Goal: Task Accomplishment & Management: Use online tool/utility

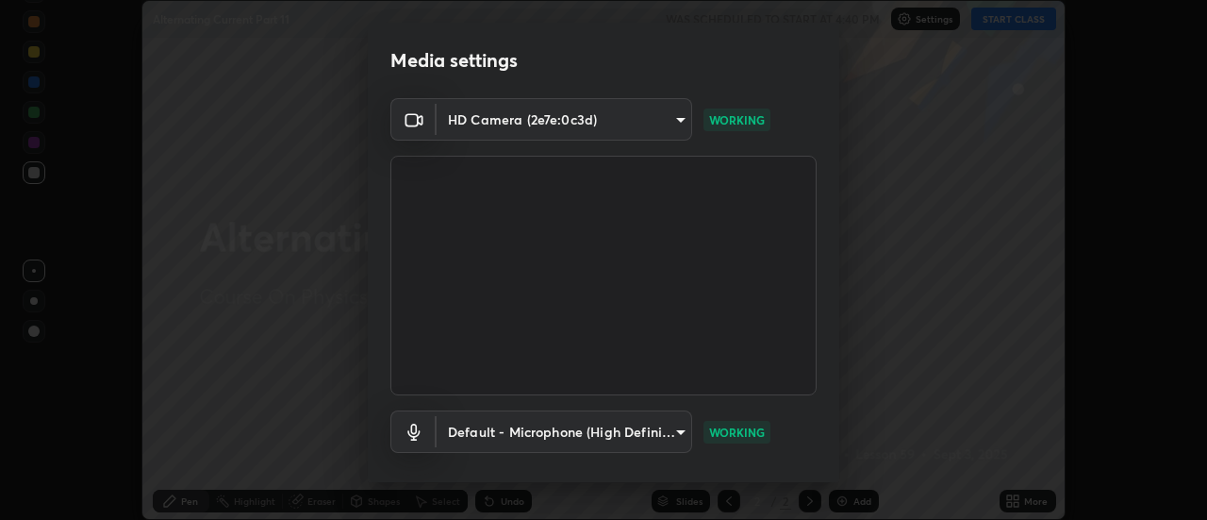
scroll to position [99, 0]
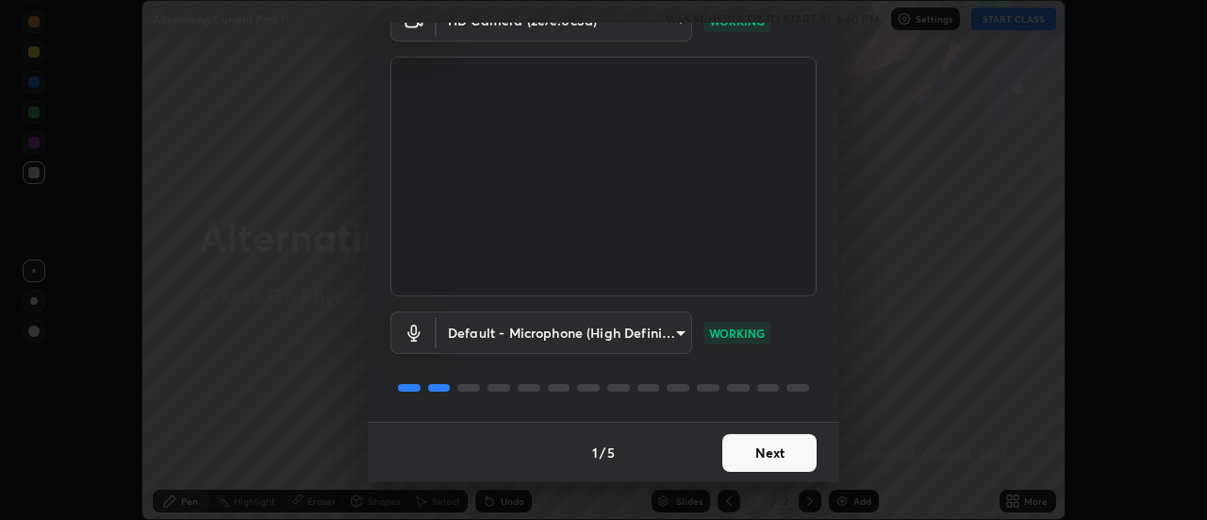
click at [763, 461] on button "Next" at bounding box center [769, 453] width 94 height 38
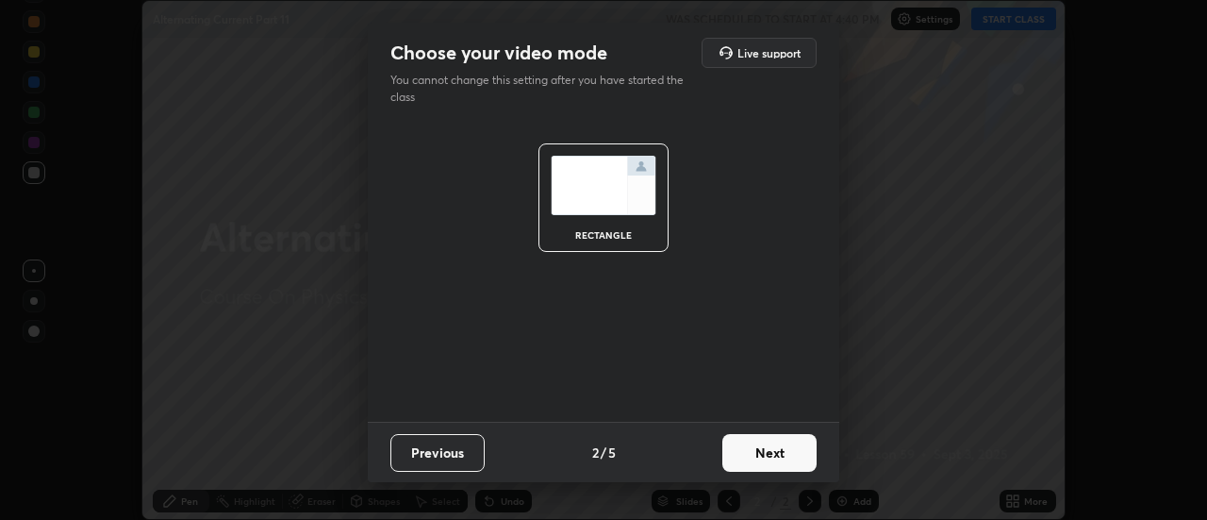
click at [739, 445] on button "Next" at bounding box center [769, 453] width 94 height 38
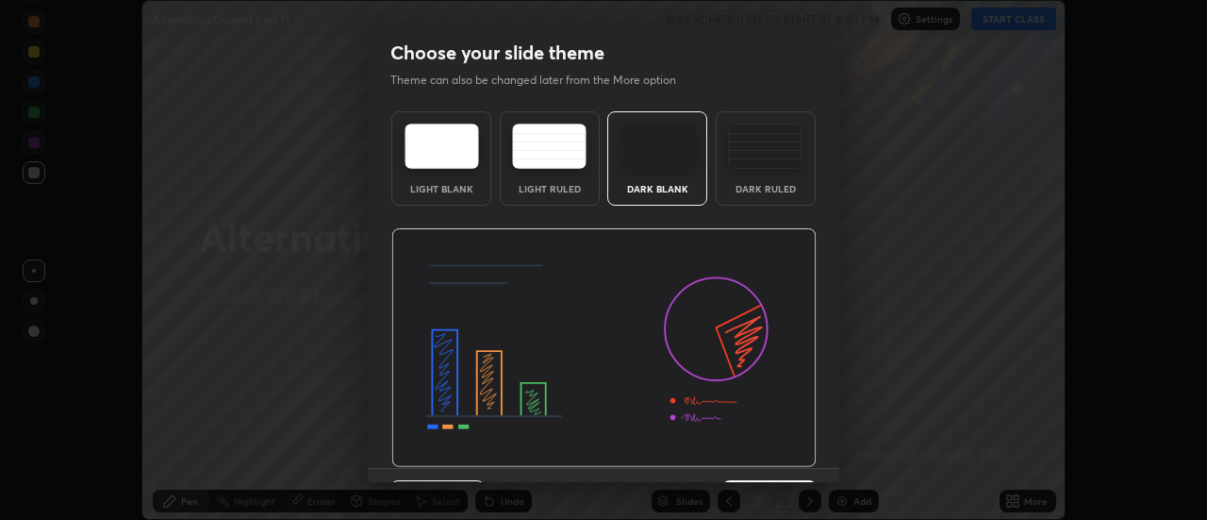
scroll to position [46, 0]
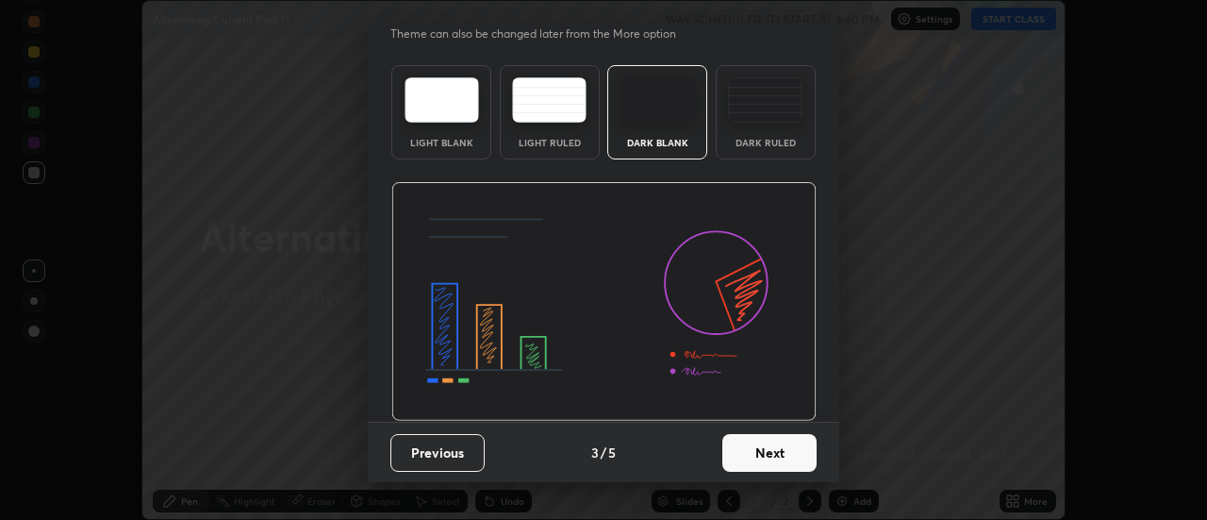
click at [756, 468] on button "Next" at bounding box center [769, 453] width 94 height 38
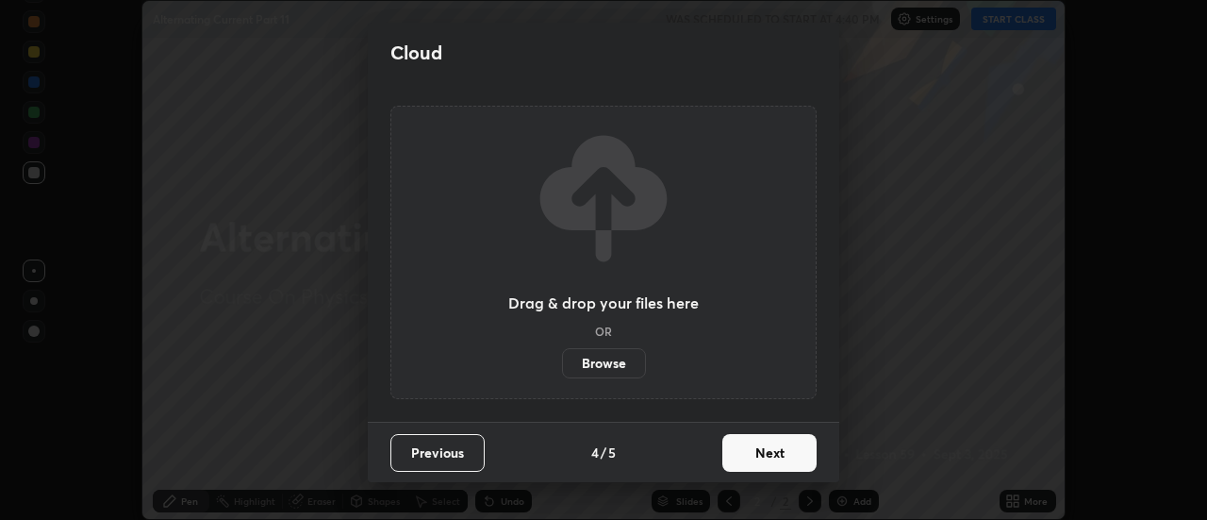
scroll to position [0, 0]
click at [744, 457] on button "Next" at bounding box center [769, 453] width 94 height 38
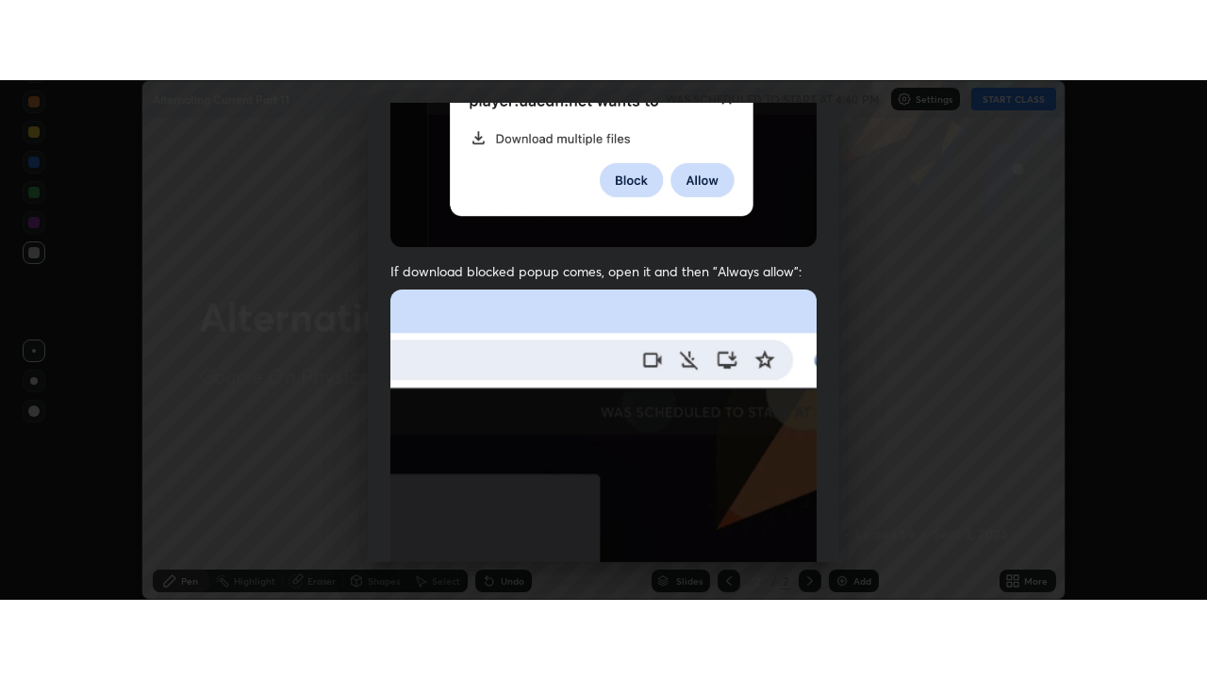
scroll to position [484, 0]
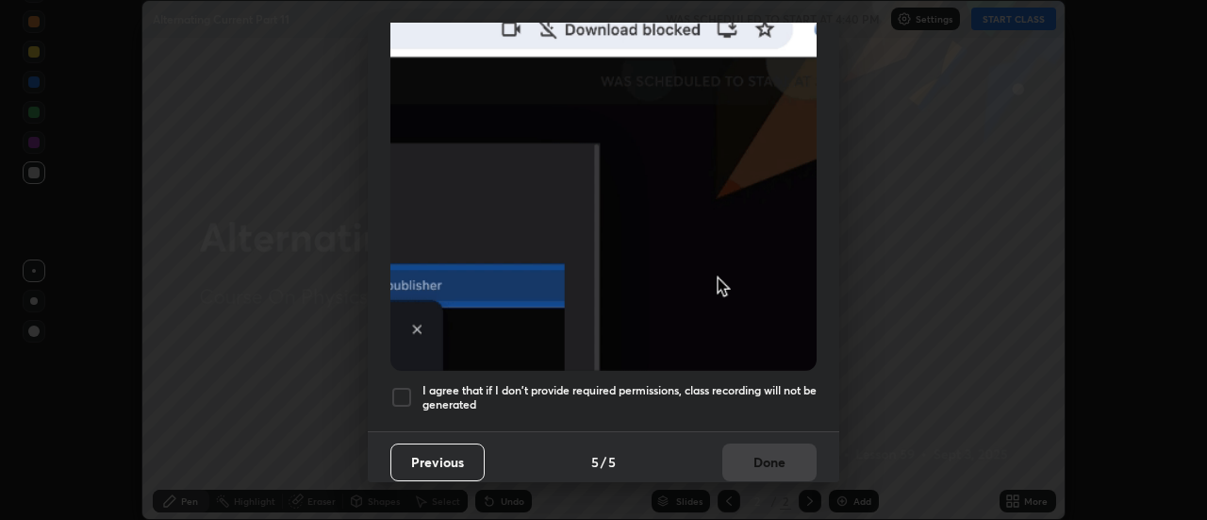
click at [572, 385] on h5 "I agree that if I don't provide required permissions, class recording will not …" at bounding box center [620, 397] width 394 height 29
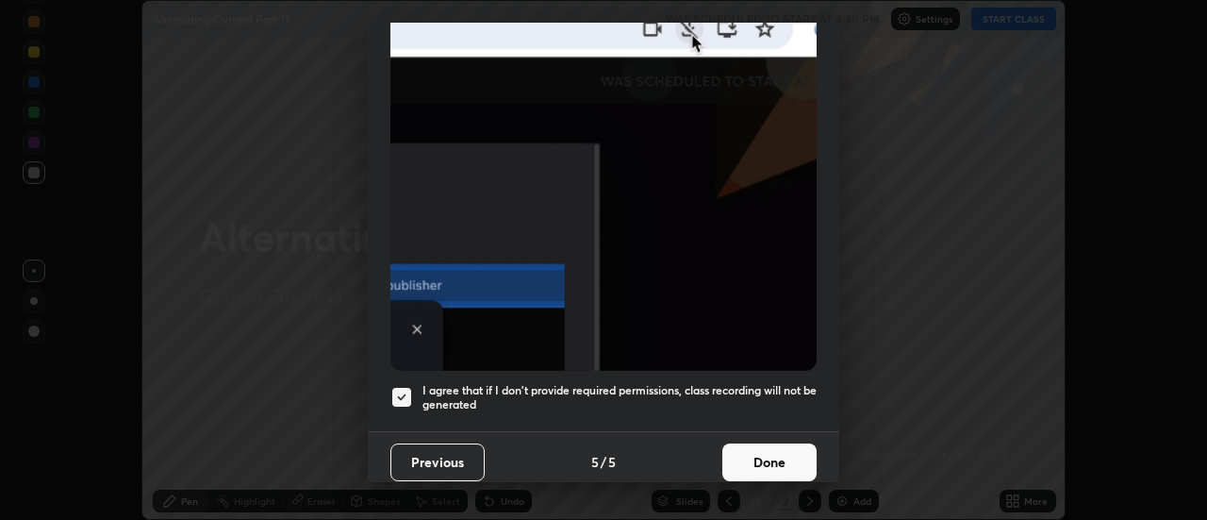
click at [762, 456] on button "Done" at bounding box center [769, 462] width 94 height 38
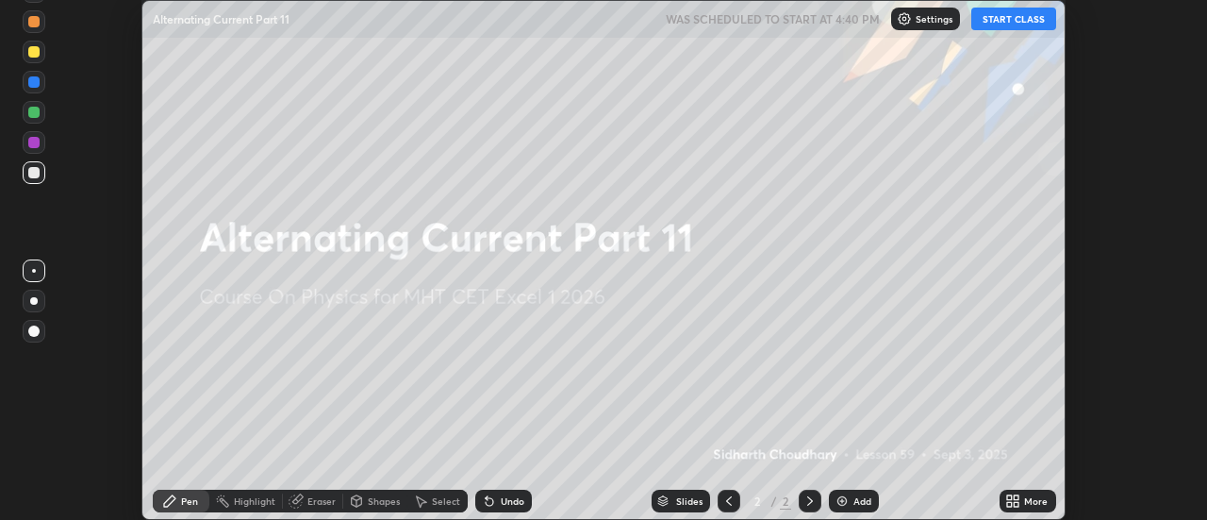
click at [1019, 23] on button "START CLASS" at bounding box center [1013, 19] width 85 height 23
click at [1024, 505] on div "More" at bounding box center [1028, 500] width 57 height 23
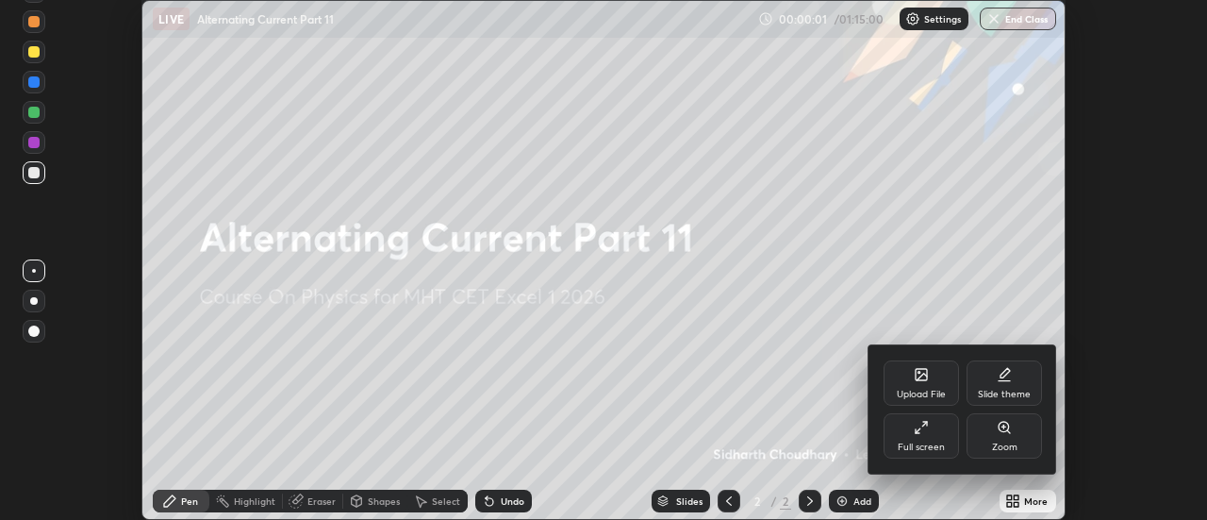
click at [932, 444] on div "Full screen" at bounding box center [921, 446] width 47 height 9
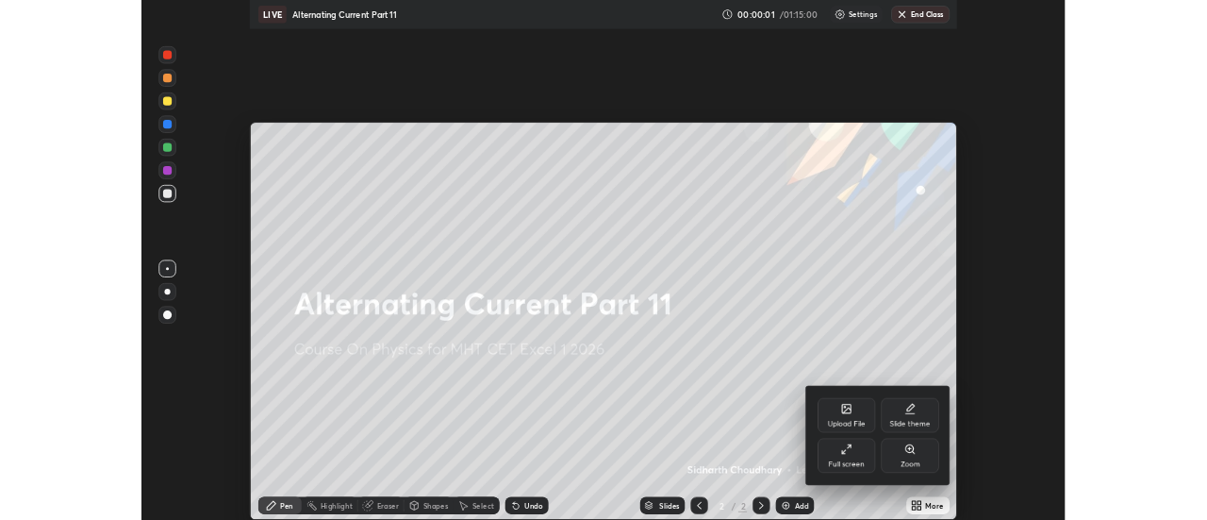
scroll to position [679, 1207]
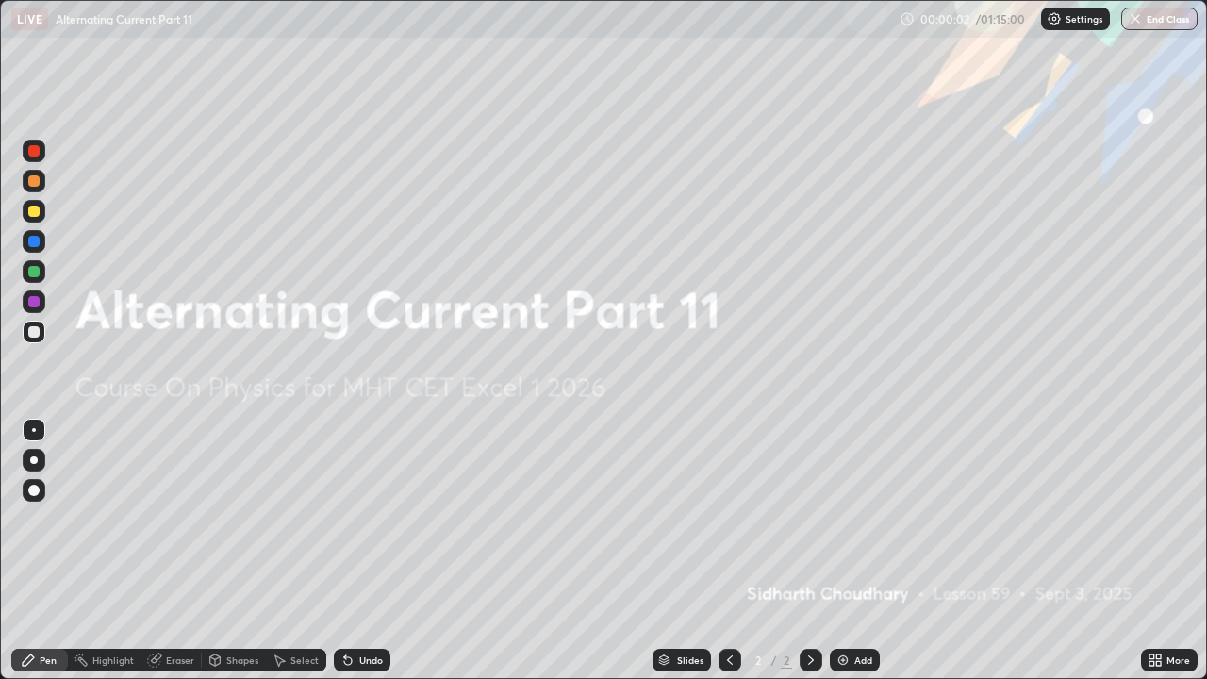
click at [848, 519] on img at bounding box center [843, 660] width 15 height 15
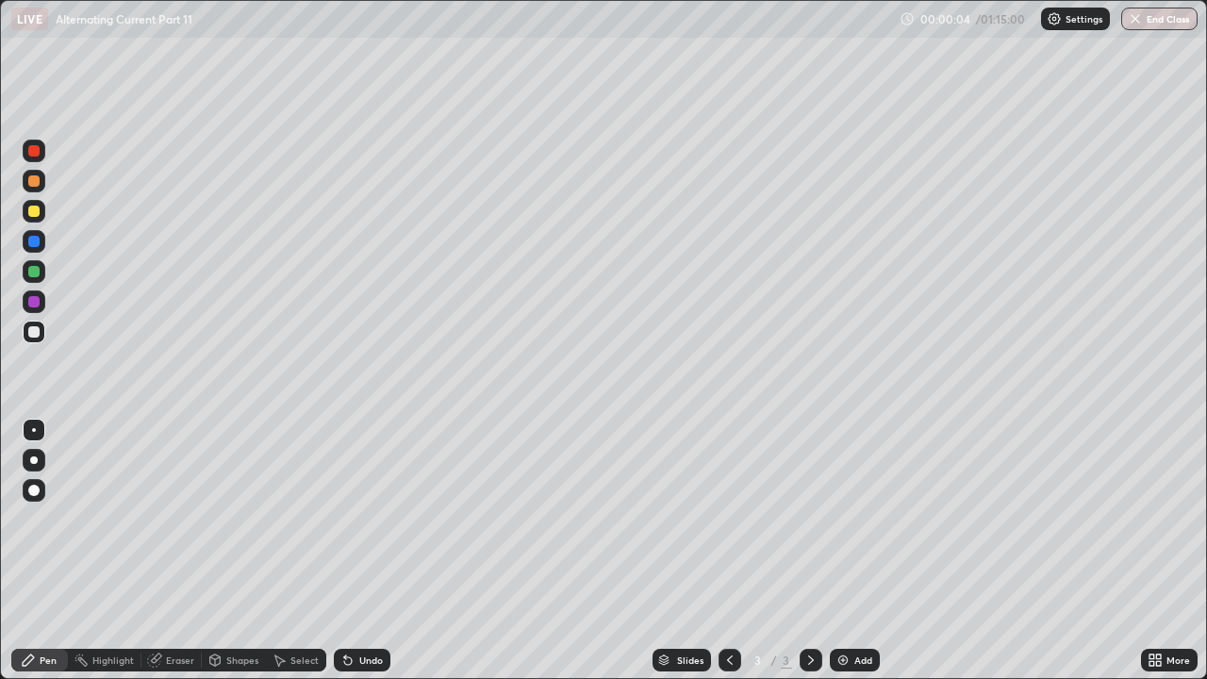
click at [34, 460] on div at bounding box center [34, 460] width 8 height 8
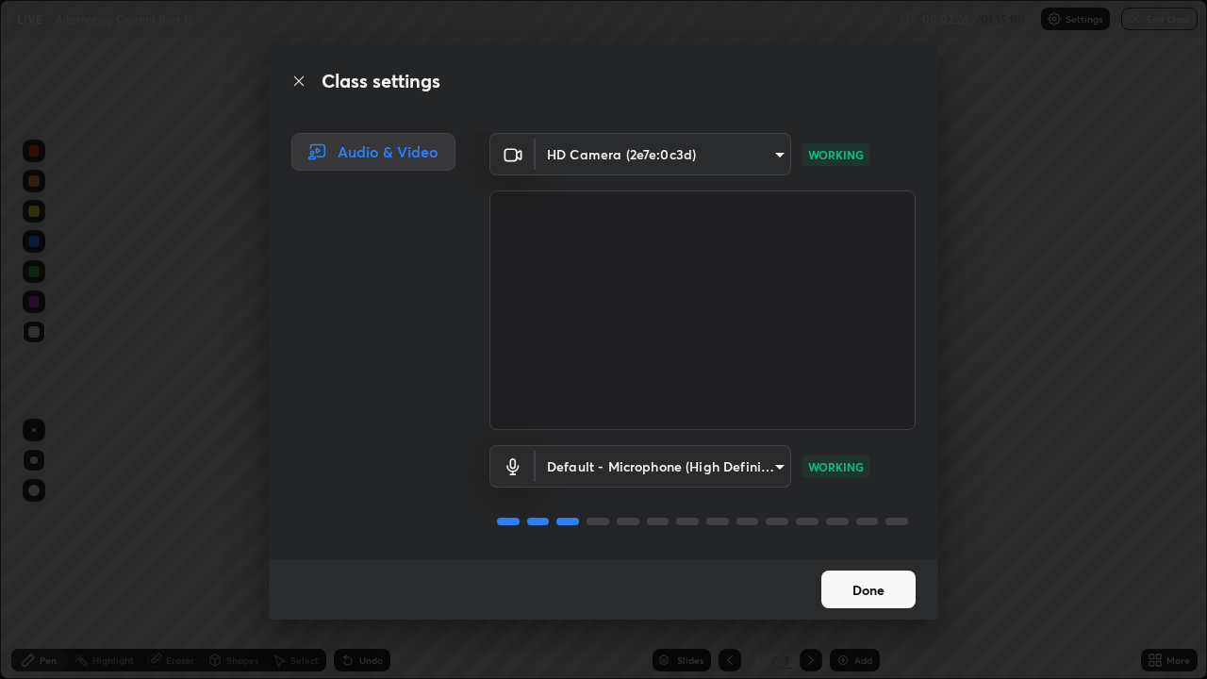
click at [868, 519] on button "Done" at bounding box center [868, 590] width 94 height 38
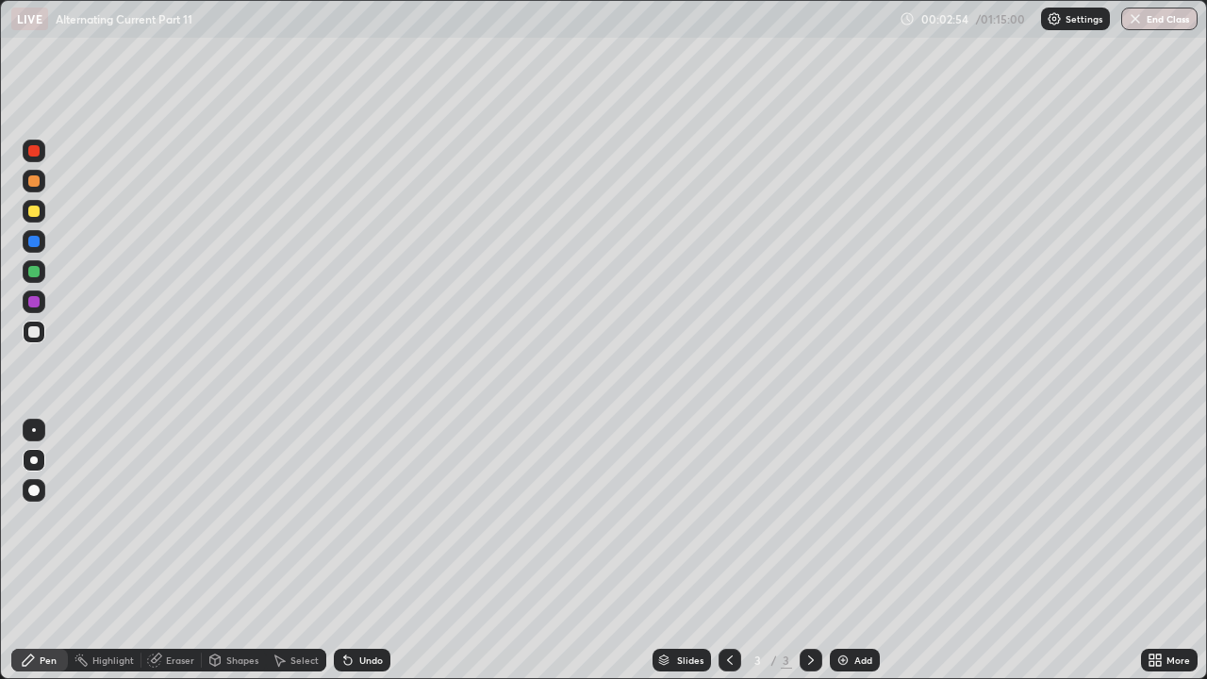
click at [359, 519] on div "Undo" at bounding box center [371, 659] width 24 height 9
click at [217, 519] on icon at bounding box center [215, 660] width 10 height 11
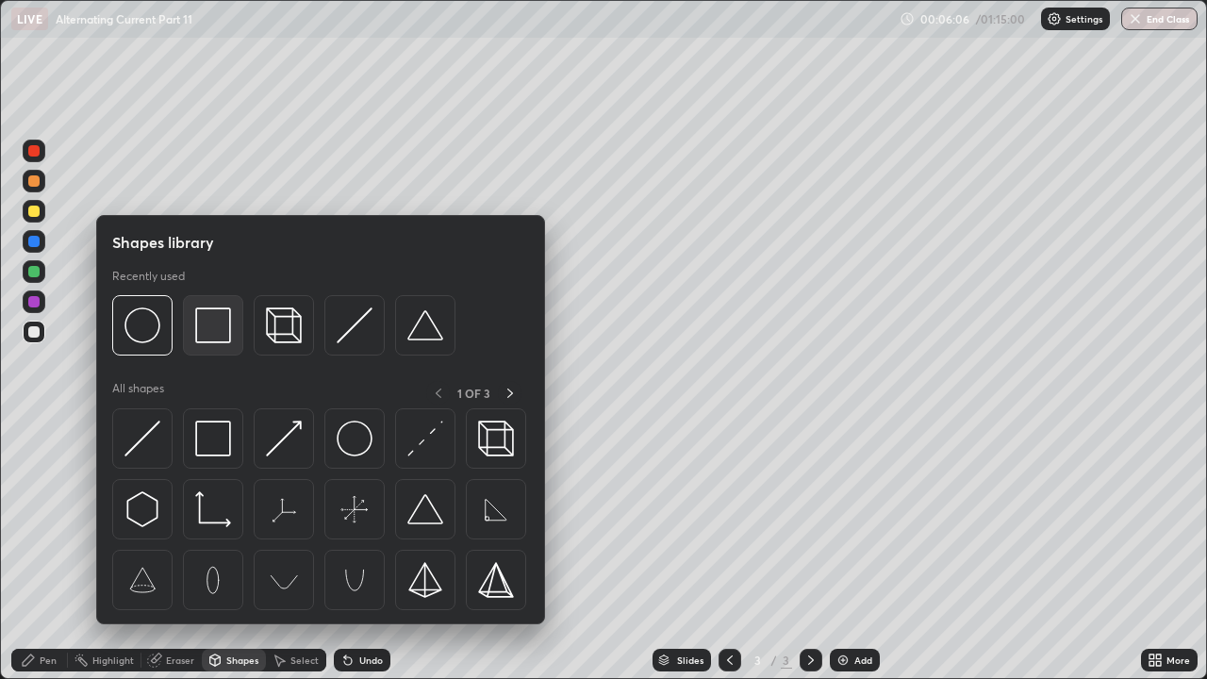
click at [214, 330] on img at bounding box center [213, 325] width 36 height 36
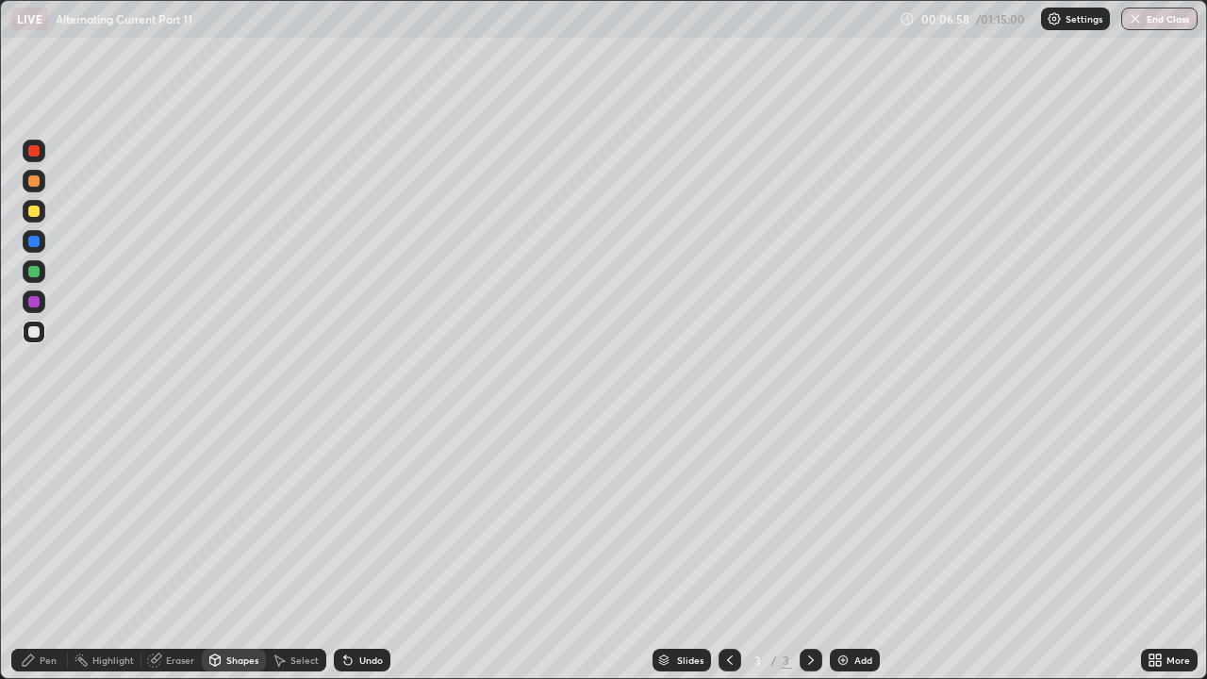
click at [239, 519] on div "Shapes" at bounding box center [242, 659] width 32 height 9
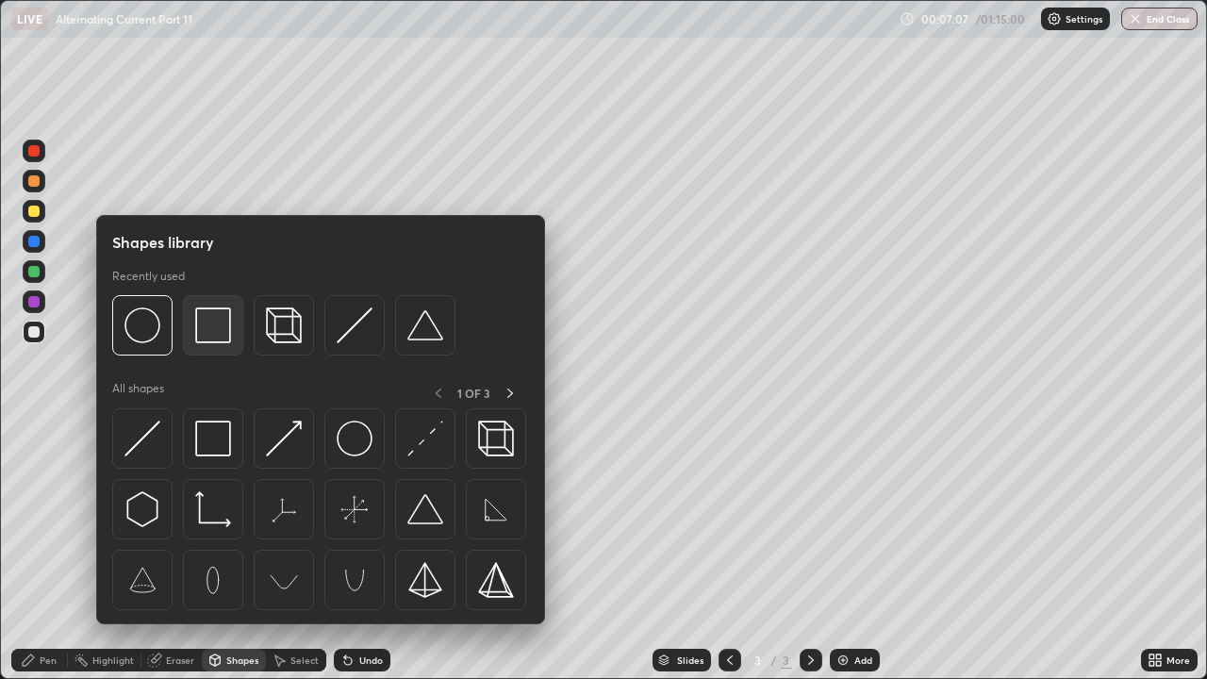
click at [224, 323] on img at bounding box center [213, 325] width 36 height 36
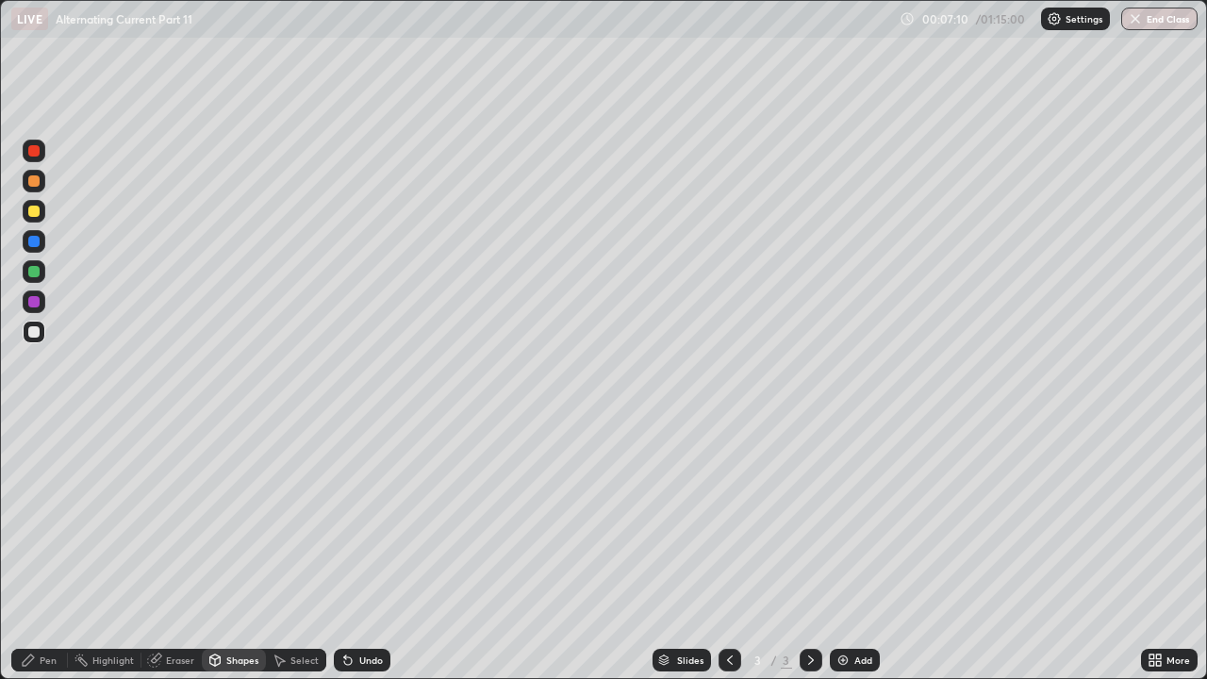
click at [35, 183] on div at bounding box center [33, 180] width 11 height 11
click at [364, 519] on div "Undo" at bounding box center [371, 659] width 24 height 9
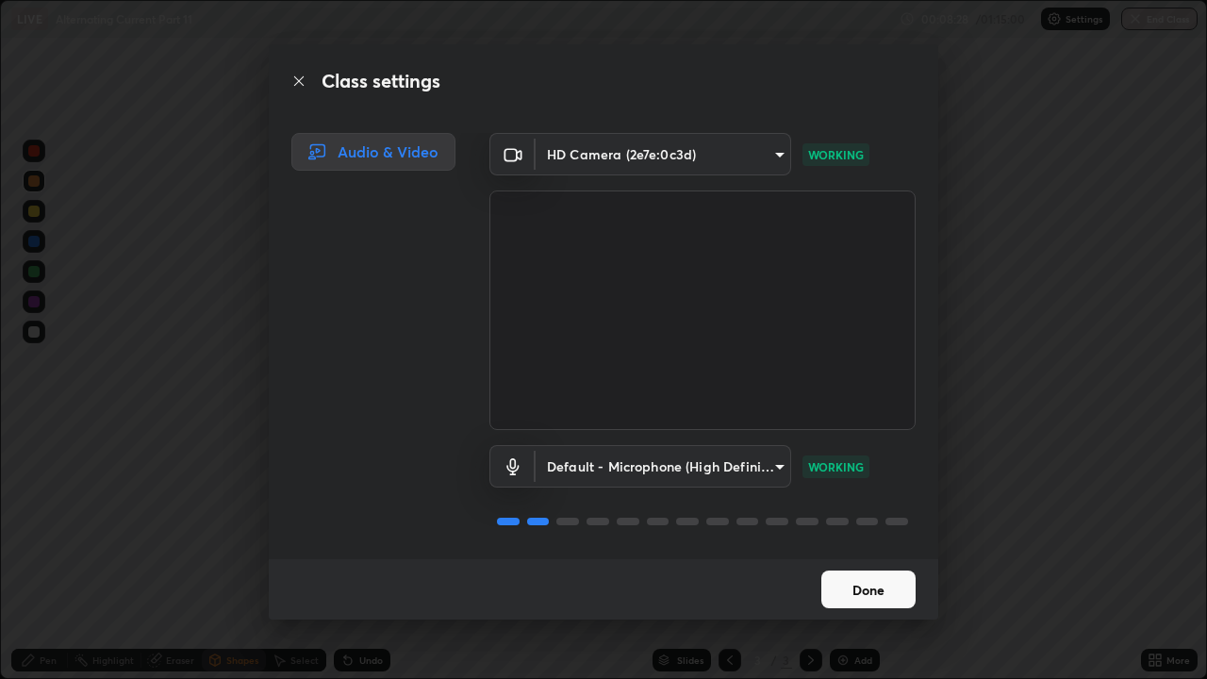
click at [884, 519] on button "Done" at bounding box center [868, 590] width 94 height 38
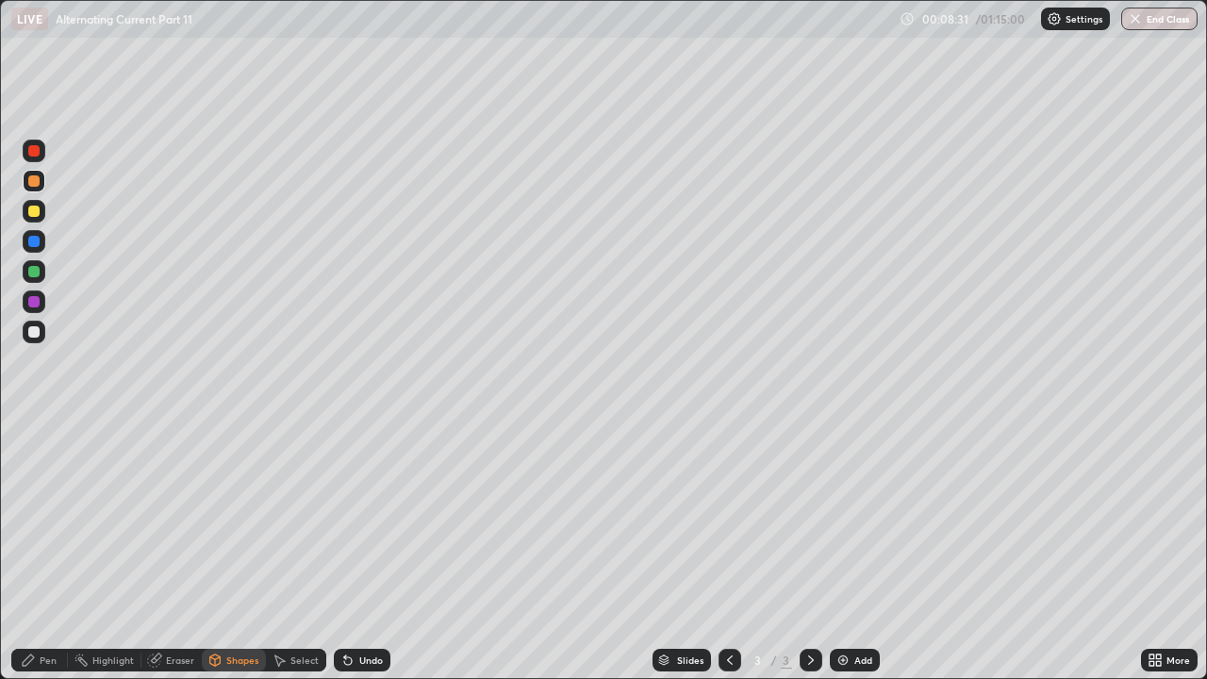
click at [36, 215] on div at bounding box center [33, 211] width 11 height 11
click at [41, 519] on div "Pen" at bounding box center [48, 659] width 17 height 9
click at [36, 211] on div at bounding box center [33, 211] width 11 height 11
click at [34, 179] on div at bounding box center [33, 180] width 11 height 11
click at [33, 270] on div at bounding box center [33, 271] width 11 height 11
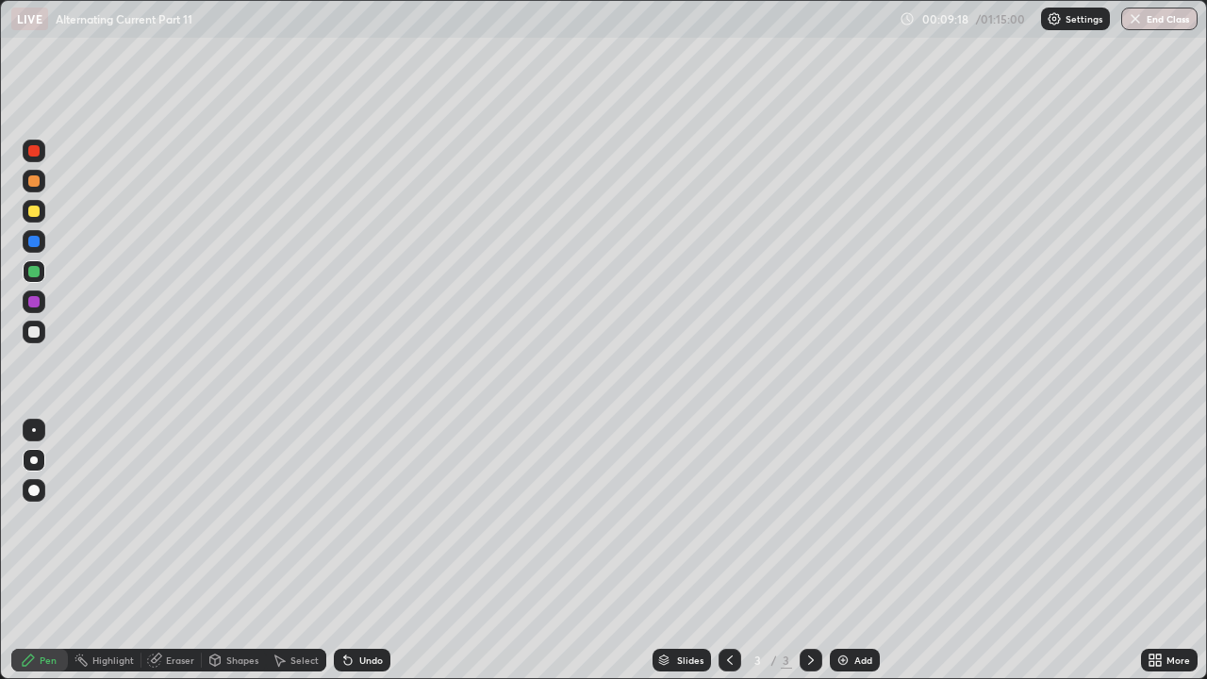
click at [36, 336] on div at bounding box center [33, 331] width 11 height 11
click at [174, 519] on div "Eraser" at bounding box center [180, 659] width 28 height 9
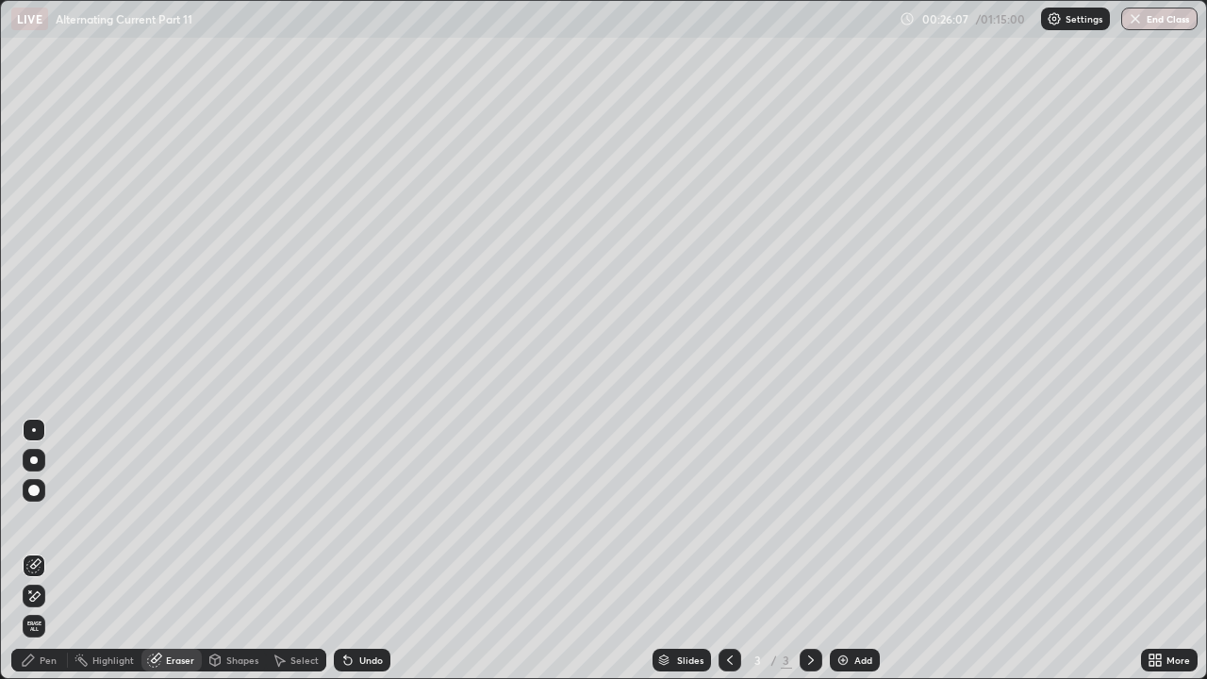
click at [44, 519] on div "Pen" at bounding box center [48, 659] width 17 height 9
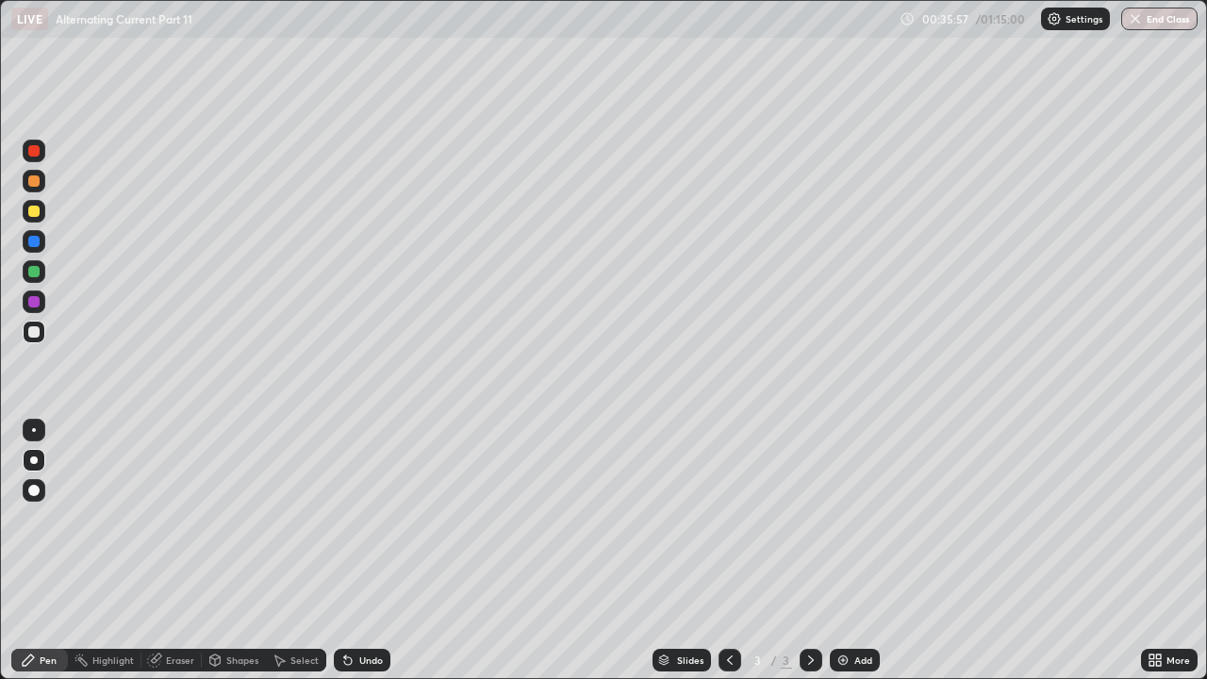
click at [856, 519] on div "Add" at bounding box center [855, 660] width 50 height 23
click at [36, 339] on div at bounding box center [34, 332] width 23 height 23
click at [182, 519] on div "Eraser" at bounding box center [180, 659] width 28 height 9
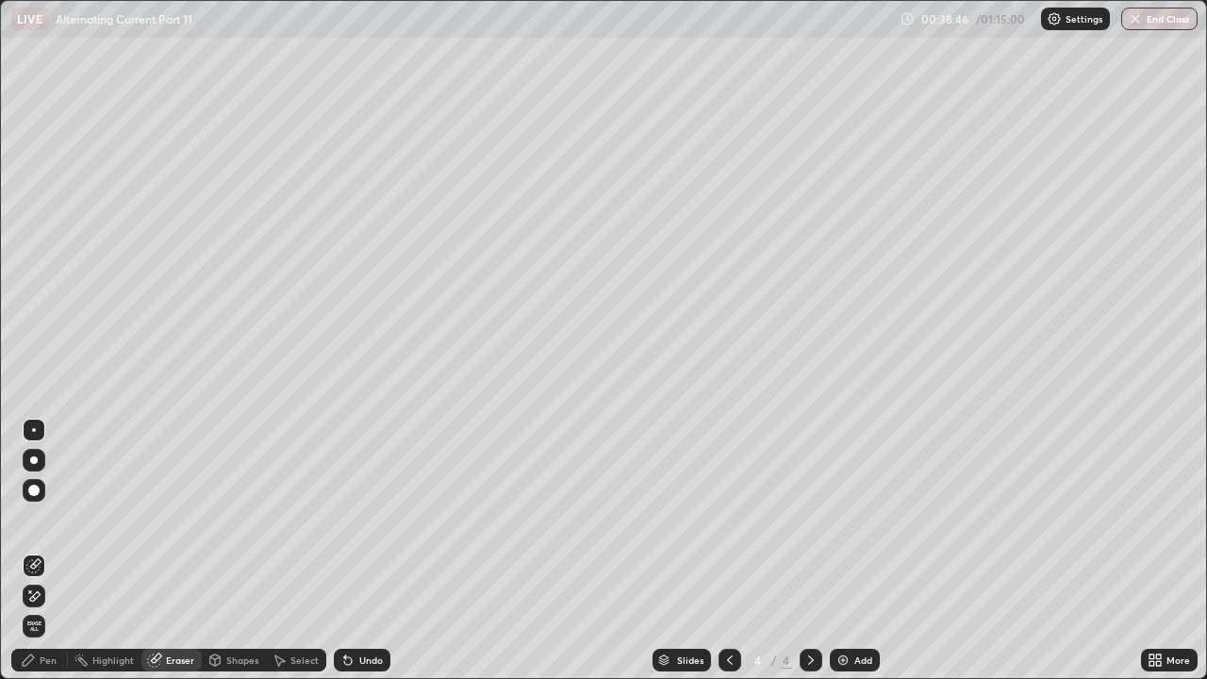
click at [52, 519] on div "Pen" at bounding box center [48, 659] width 17 height 9
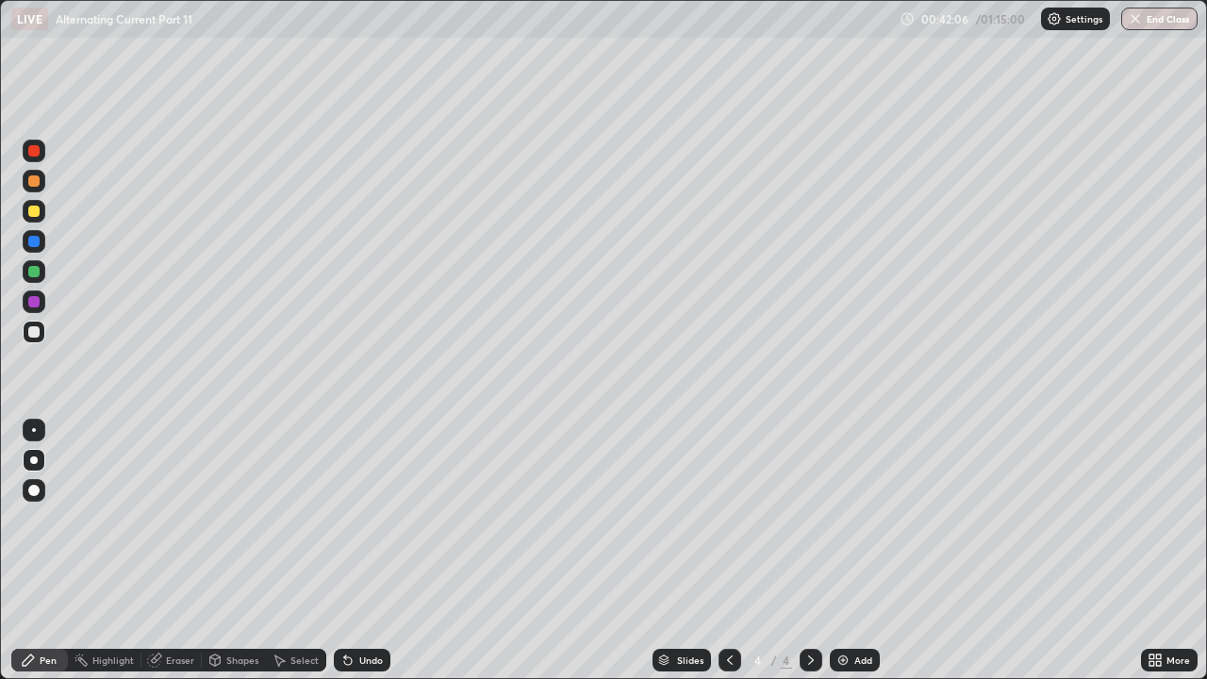
click at [725, 519] on div at bounding box center [730, 660] width 23 height 23
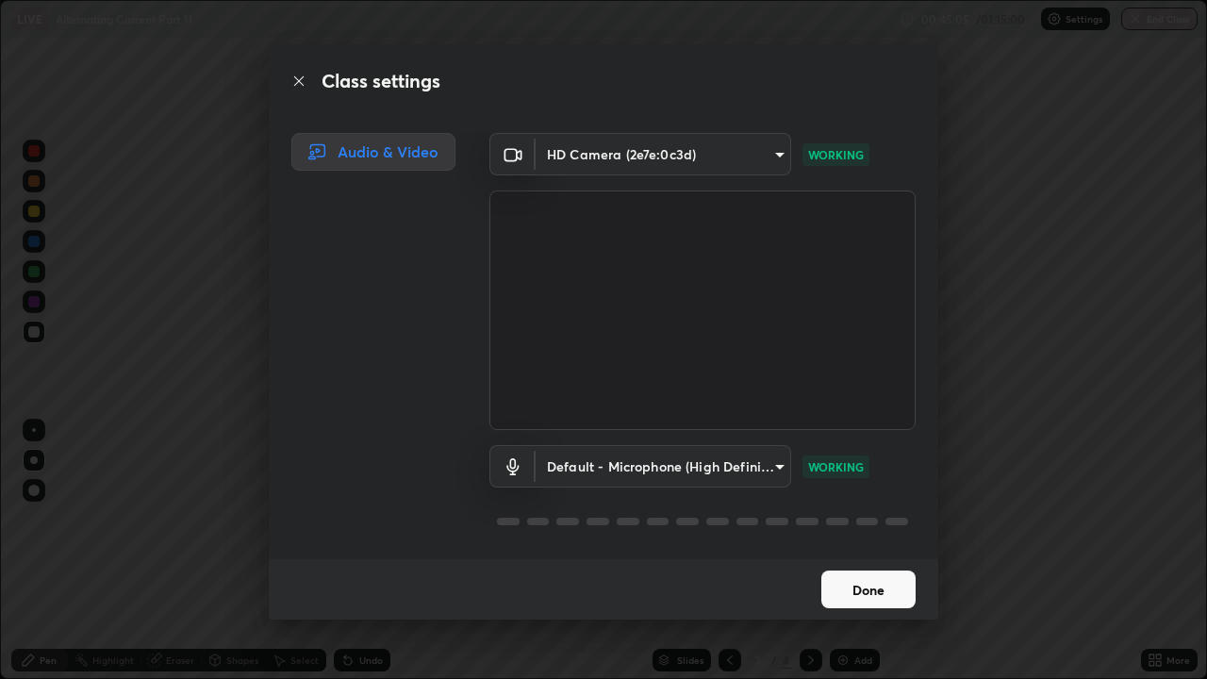
click at [861, 519] on button "Done" at bounding box center [868, 590] width 94 height 38
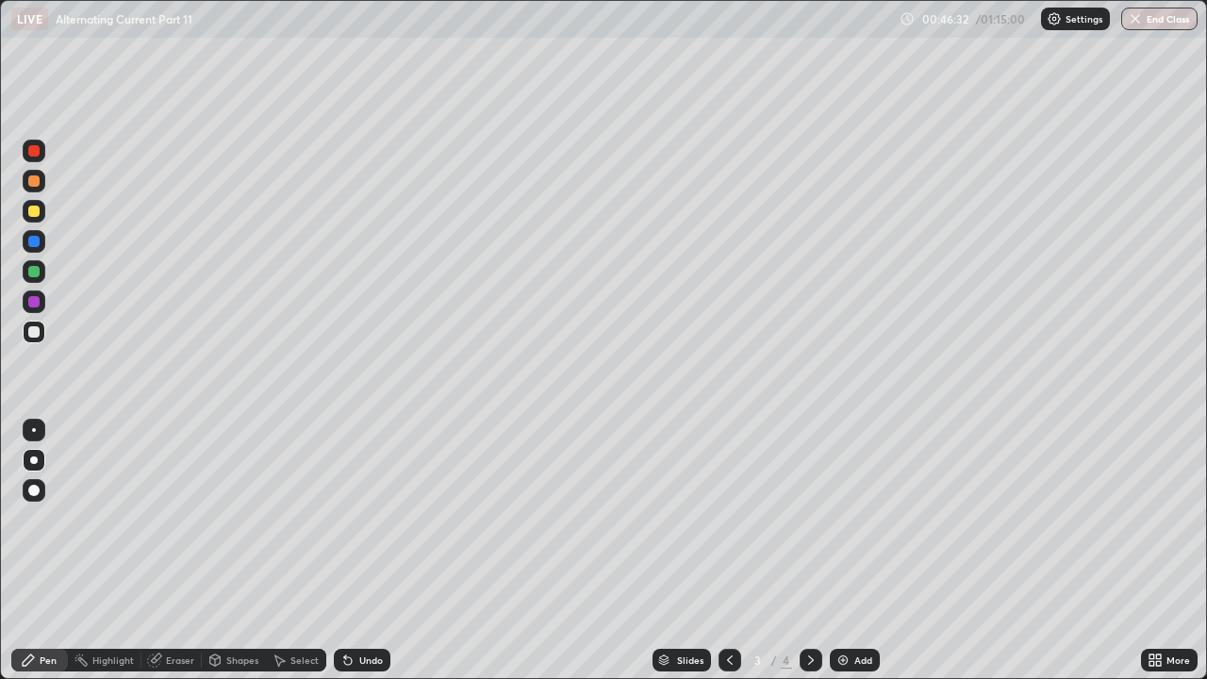
click at [855, 519] on div "Add" at bounding box center [863, 659] width 18 height 9
click at [720, 519] on div at bounding box center [730, 660] width 23 height 23
click at [728, 519] on icon at bounding box center [729, 660] width 15 height 15
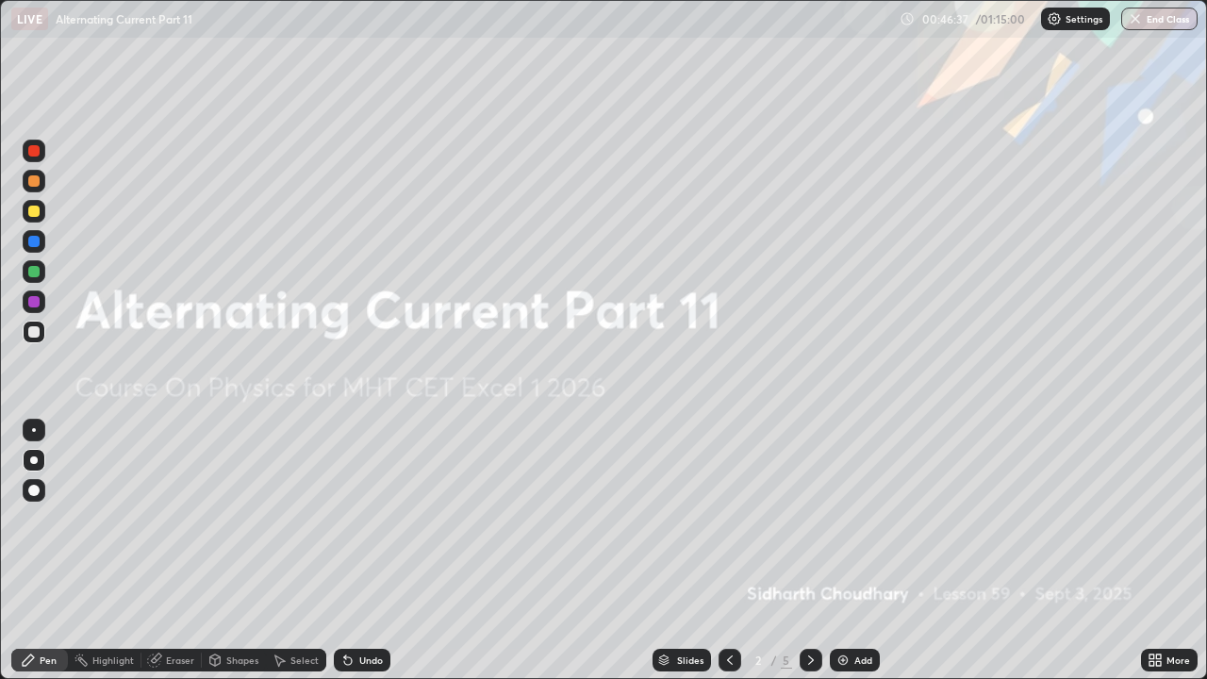
click at [809, 519] on icon at bounding box center [811, 660] width 15 height 15
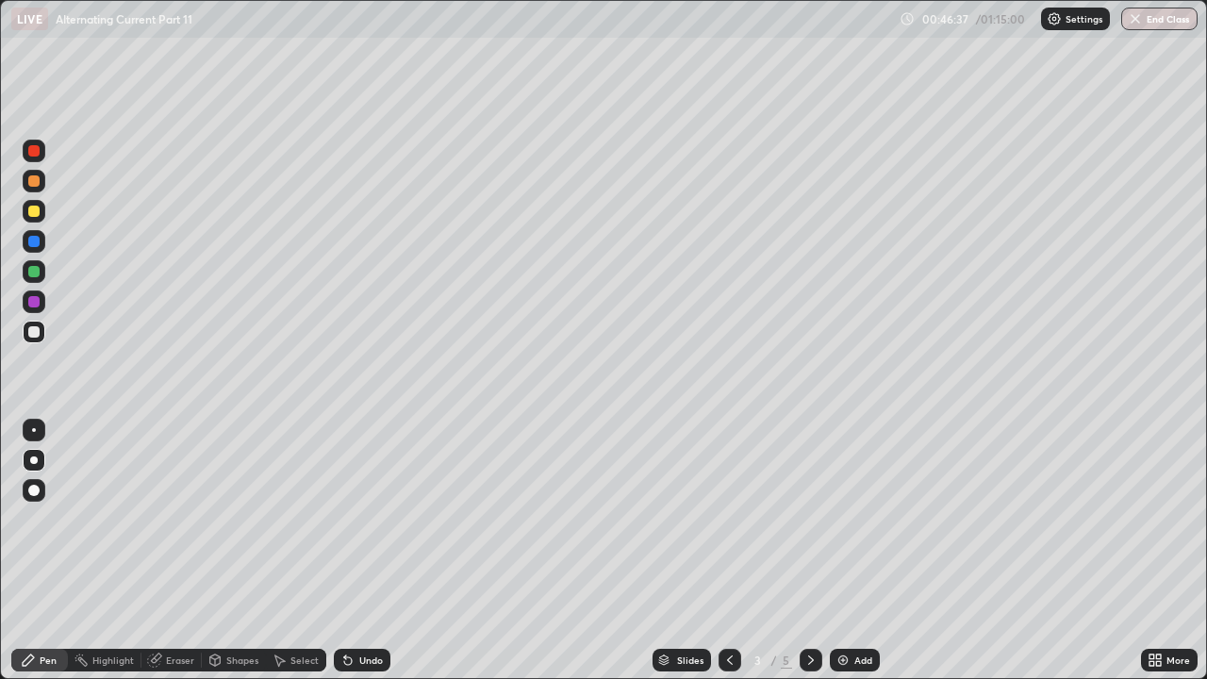
click at [809, 519] on icon at bounding box center [811, 660] width 15 height 15
click at [862, 519] on div "Add" at bounding box center [863, 659] width 18 height 9
click at [34, 332] on div at bounding box center [33, 331] width 11 height 11
click at [849, 519] on img at bounding box center [843, 660] width 15 height 15
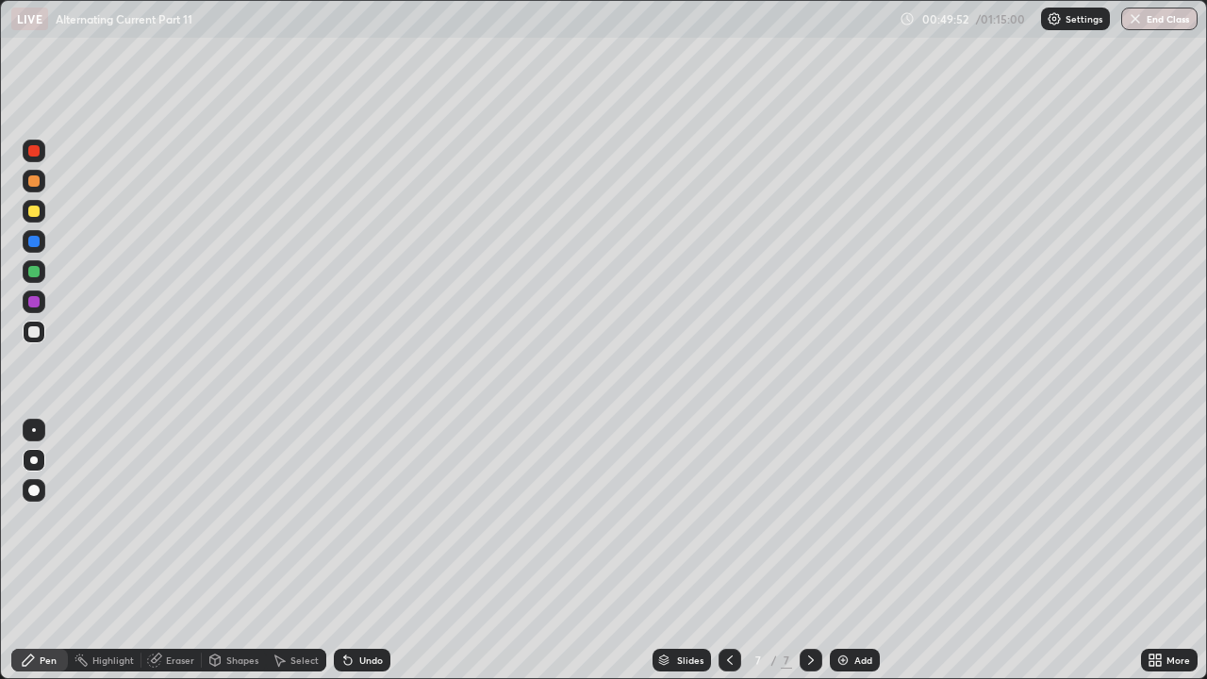
click at [41, 206] on div at bounding box center [34, 211] width 23 height 23
click at [1167, 519] on div "More" at bounding box center [1169, 660] width 57 height 23
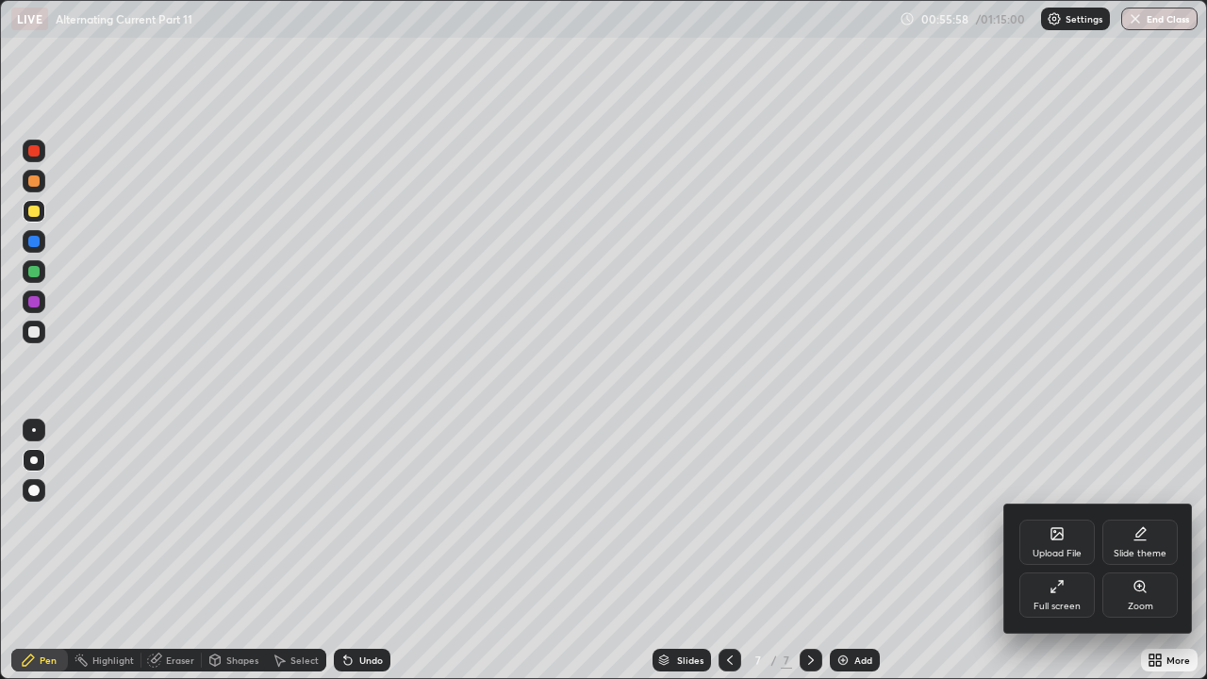
click at [1059, 519] on div "Upload File" at bounding box center [1056, 542] width 75 height 45
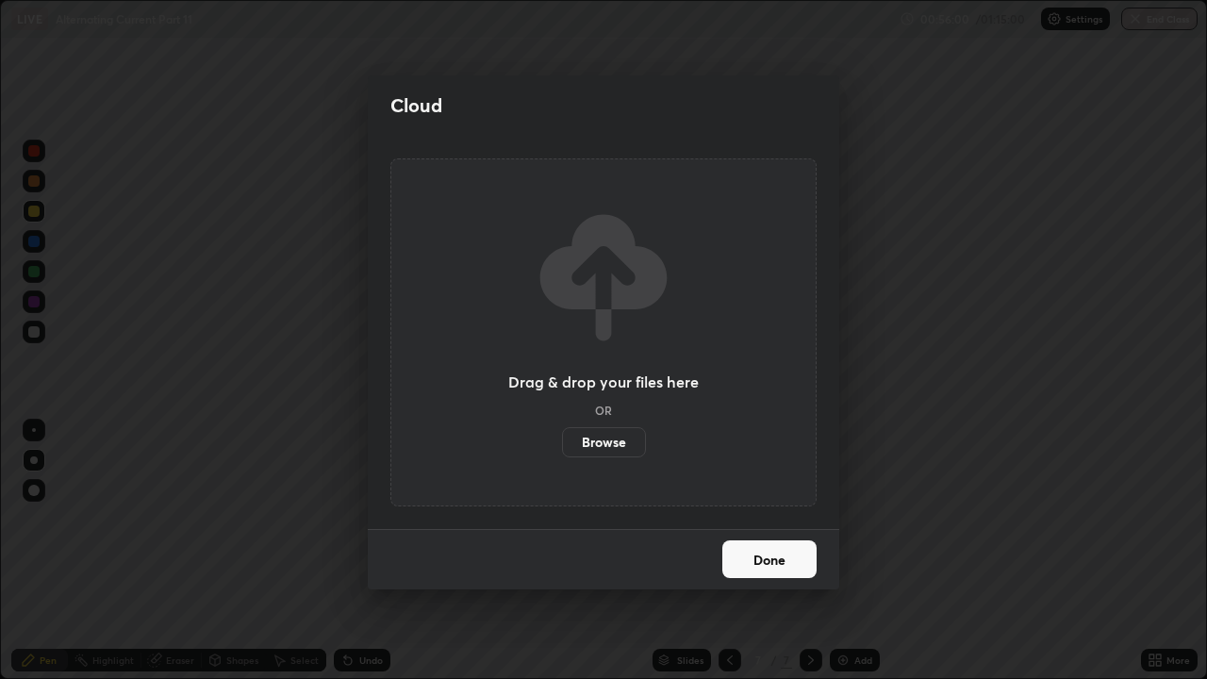
click at [616, 447] on label "Browse" at bounding box center [604, 442] width 84 height 30
click at [562, 447] on input "Browse" at bounding box center [562, 442] width 0 height 30
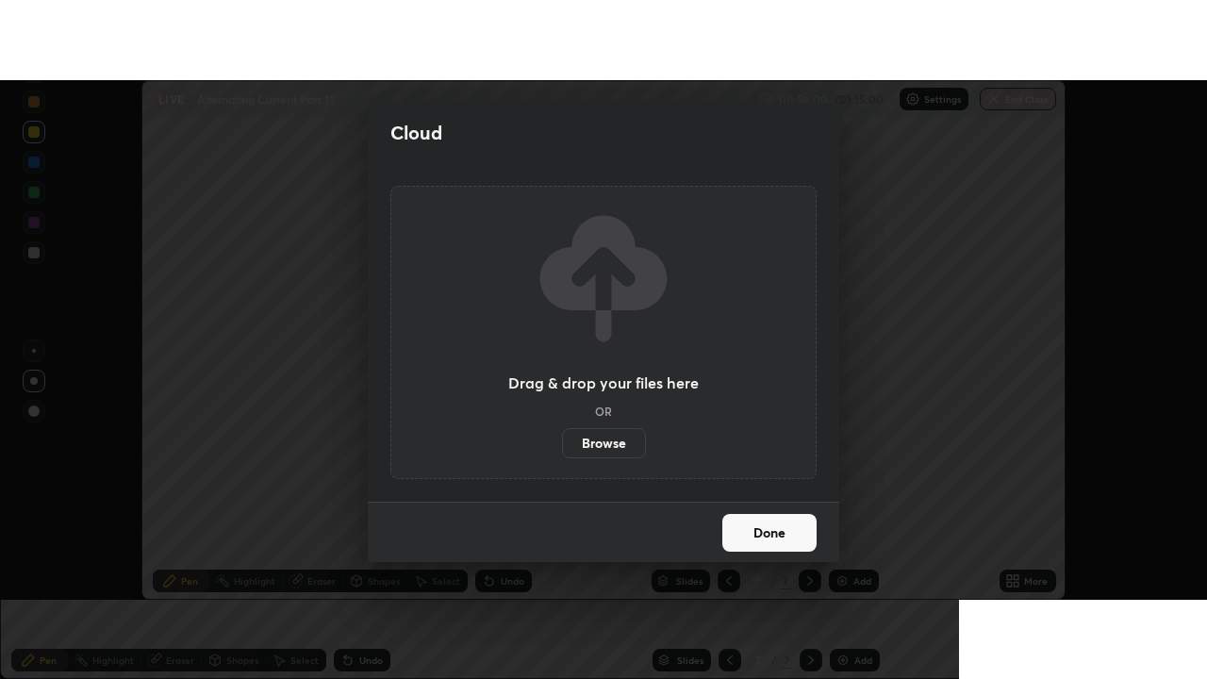
scroll to position [93789, 93102]
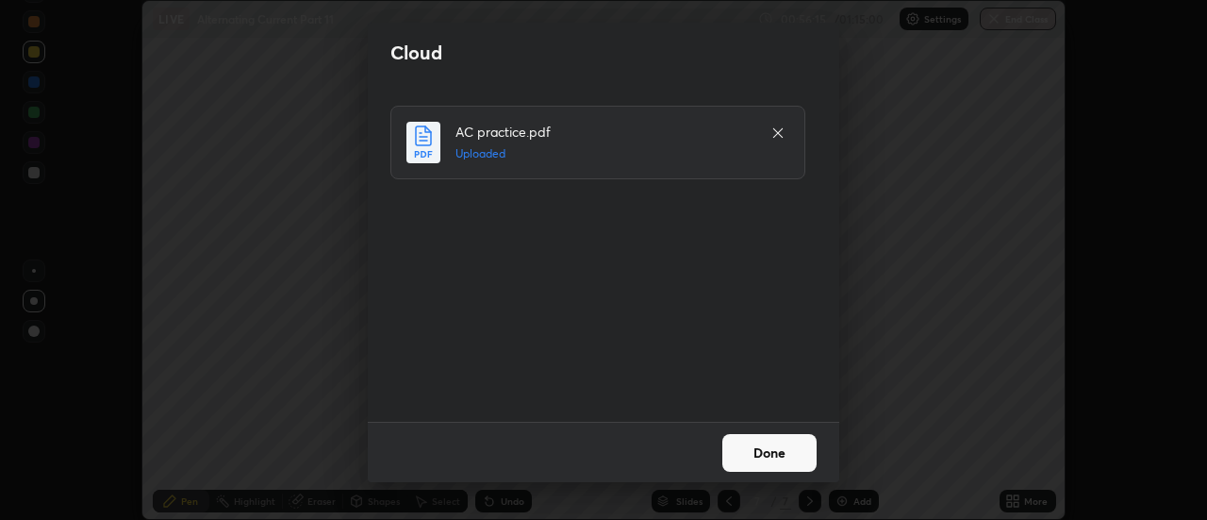
click at [744, 455] on button "Done" at bounding box center [769, 453] width 94 height 38
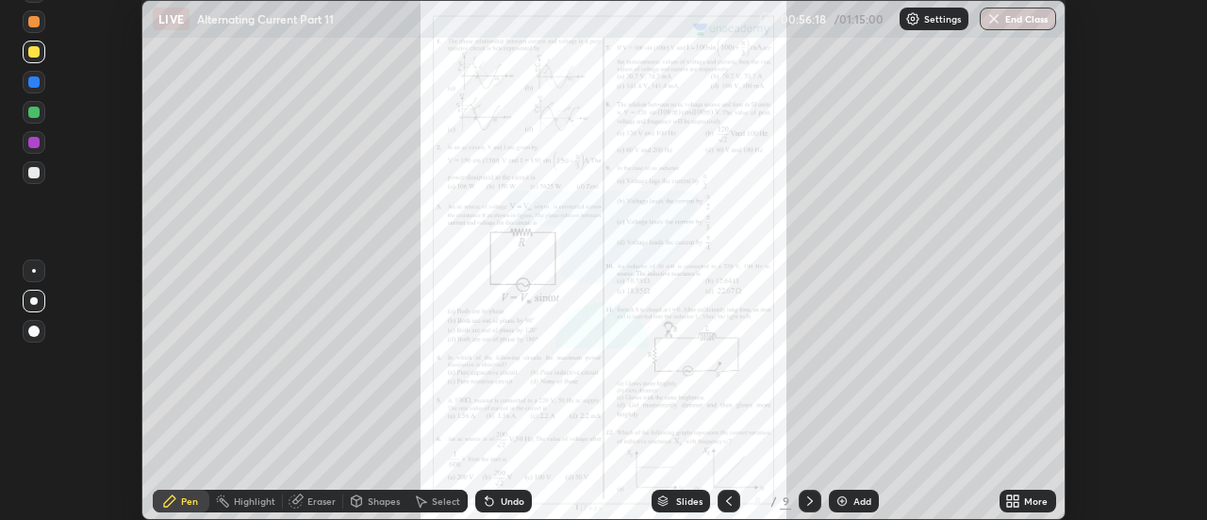
click at [1023, 503] on div "More" at bounding box center [1028, 500] width 57 height 23
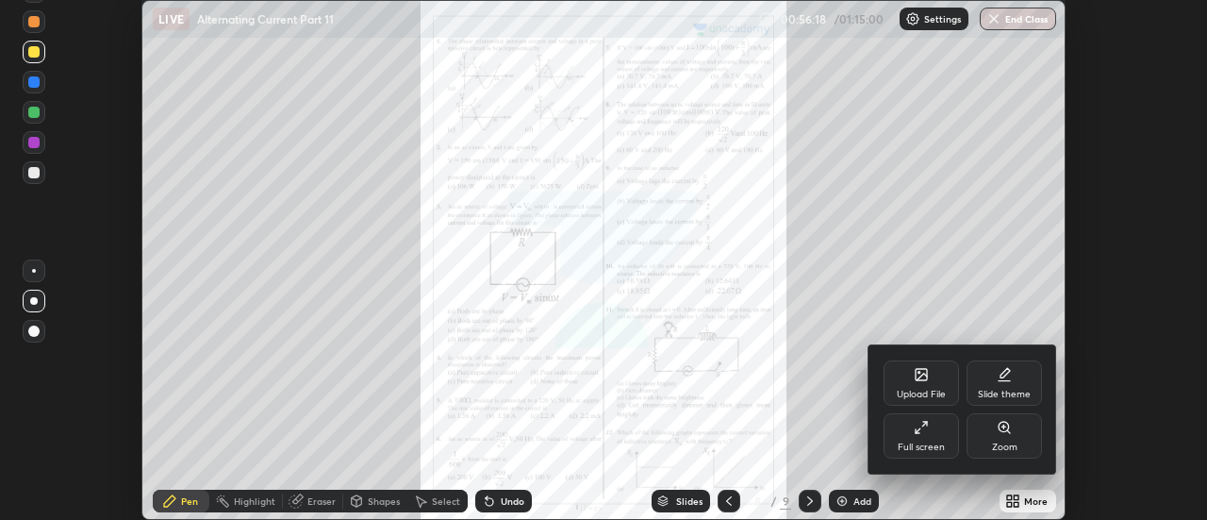
click at [921, 442] on div "Full screen" at bounding box center [921, 446] width 47 height 9
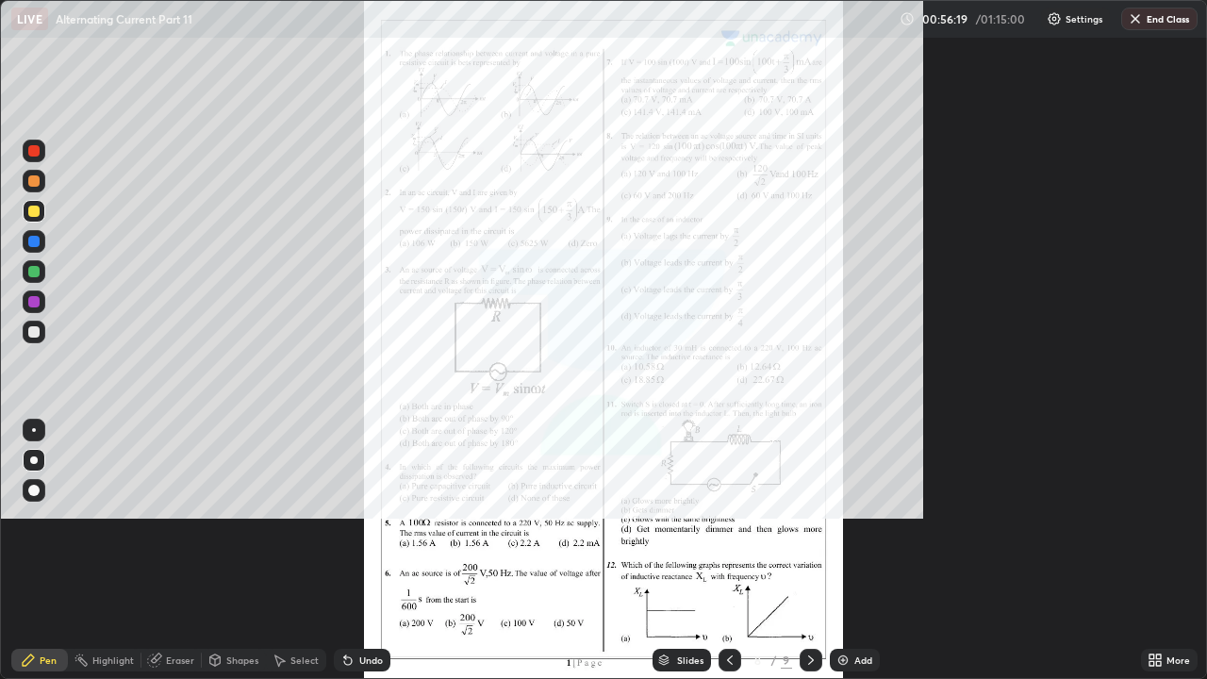
scroll to position [679, 1207]
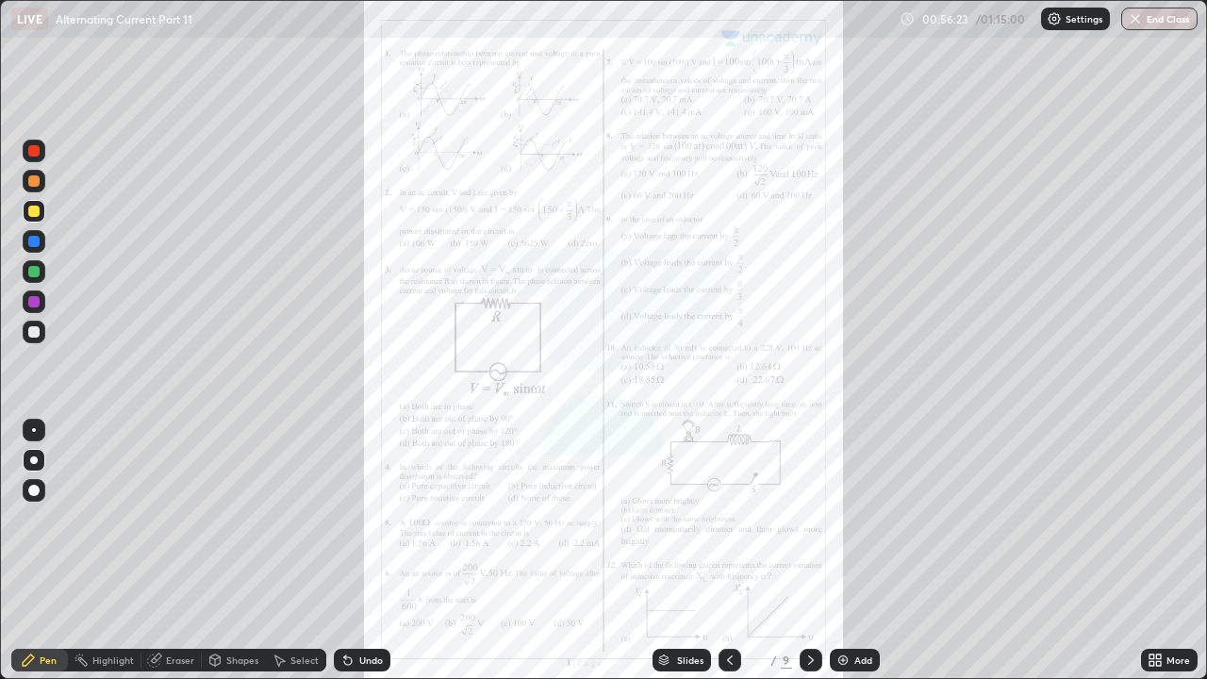
click at [1166, 519] on div "More" at bounding box center [1169, 660] width 57 height 23
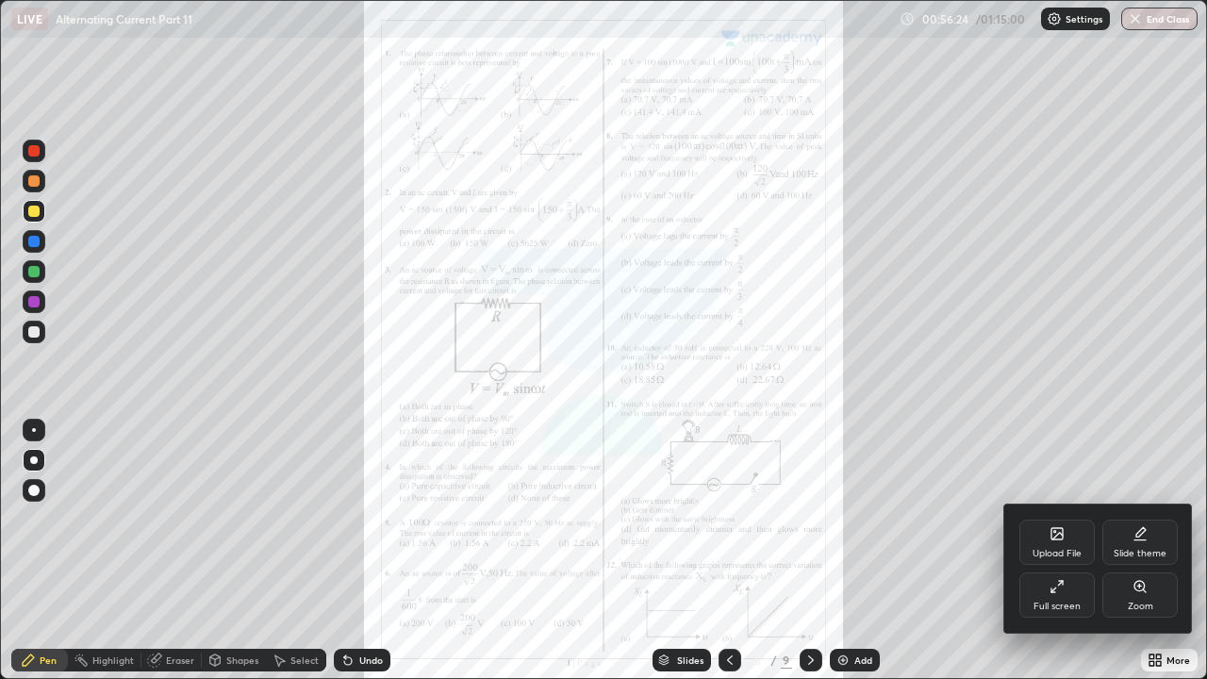
click at [1132, 519] on div "Zoom" at bounding box center [1139, 594] width 75 height 45
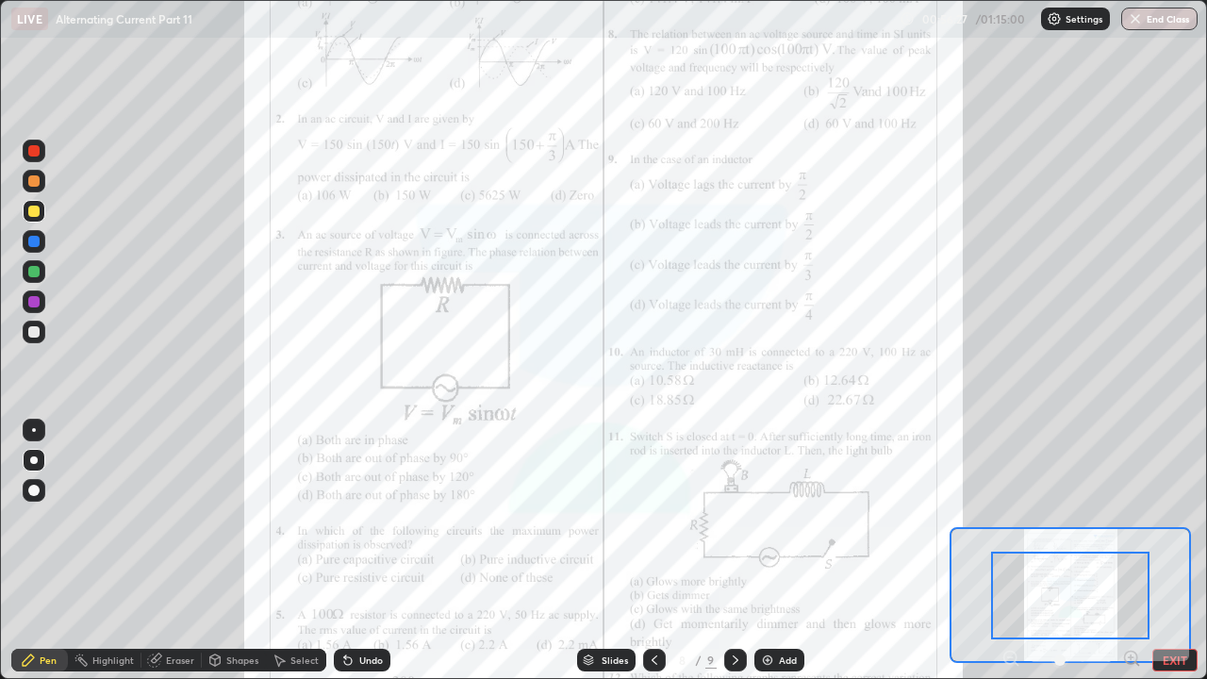
click at [1131, 519] on icon at bounding box center [1131, 657] width 5 height 0
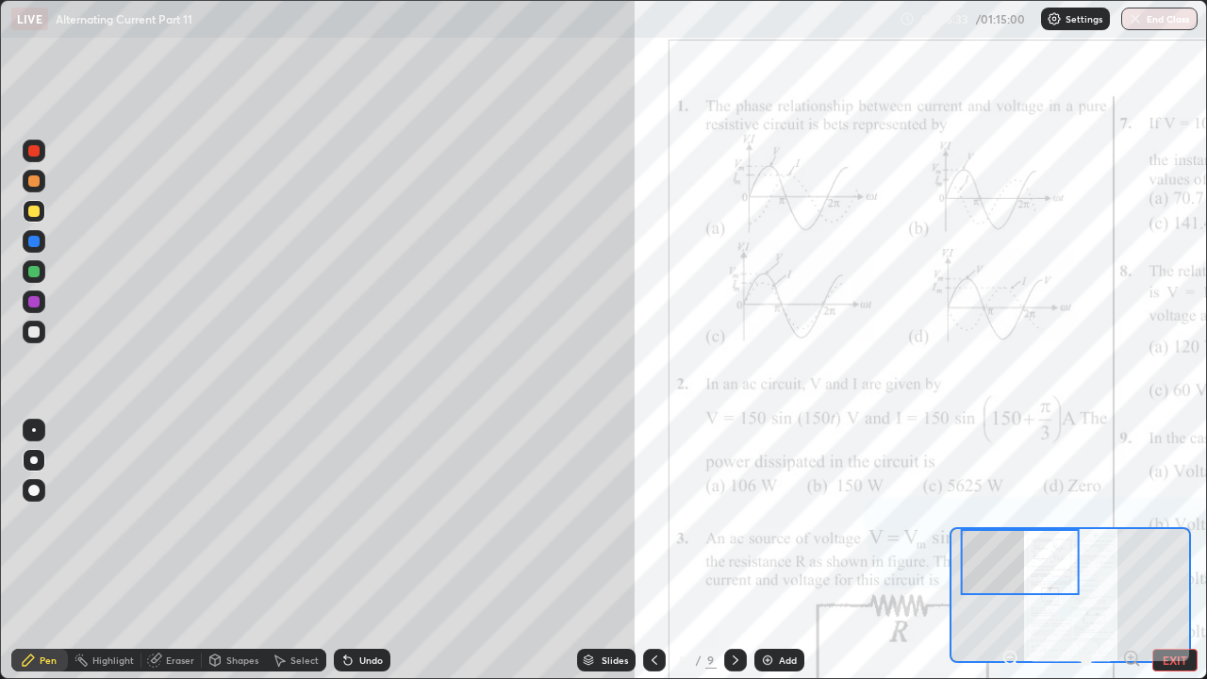
click at [1040, 519] on div at bounding box center [1020, 562] width 119 height 66
click at [1051, 519] on div at bounding box center [1020, 562] width 119 height 66
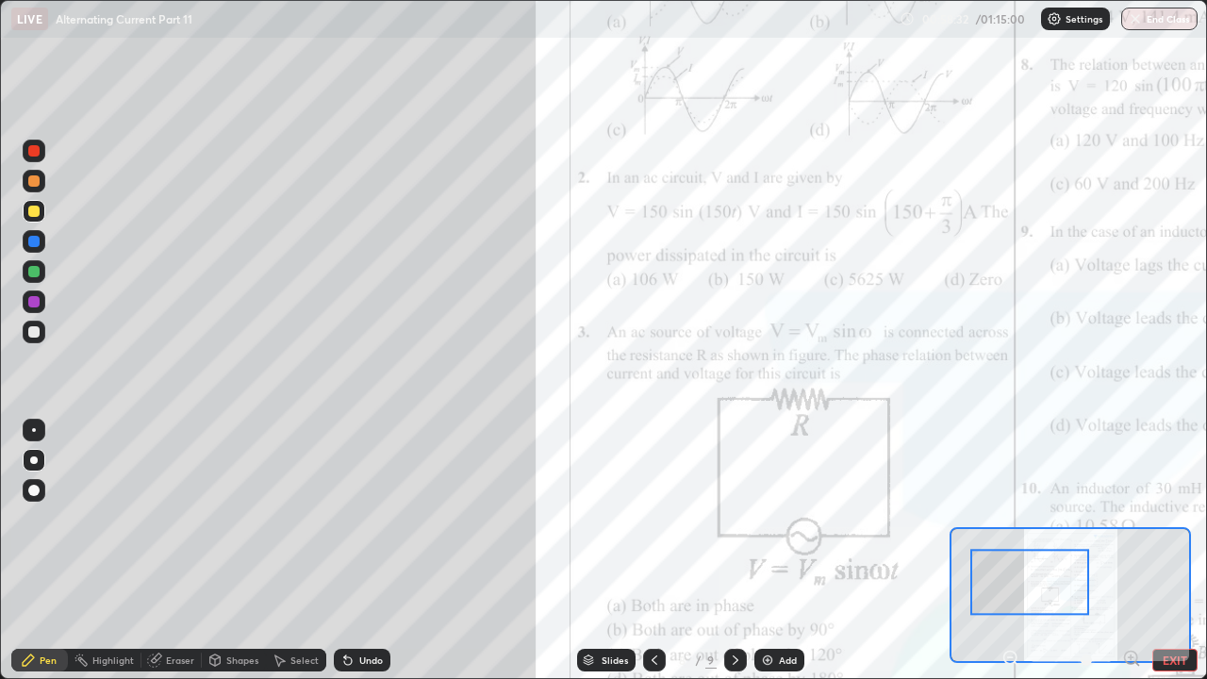
click at [32, 212] on div at bounding box center [33, 211] width 11 height 11
click at [34, 430] on div at bounding box center [34, 430] width 4 height 4
click at [34, 209] on div at bounding box center [33, 211] width 11 height 11
click at [1032, 519] on div at bounding box center [1029, 583] width 119 height 66
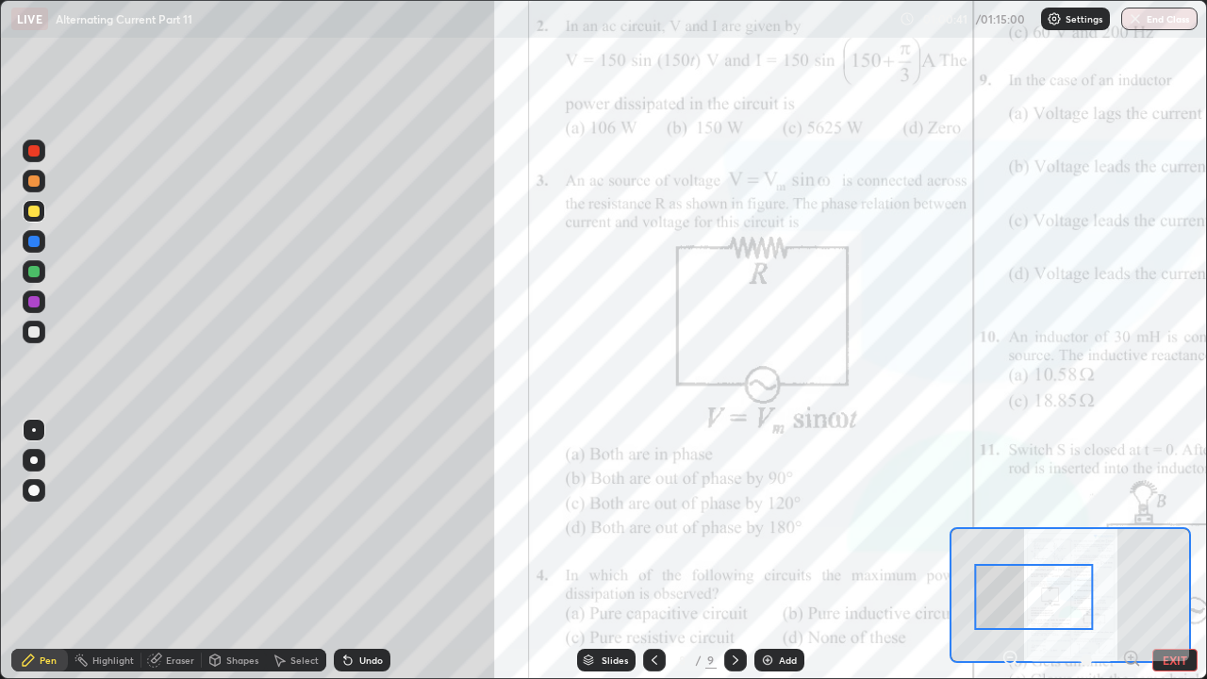
click at [36, 179] on div at bounding box center [33, 180] width 11 height 11
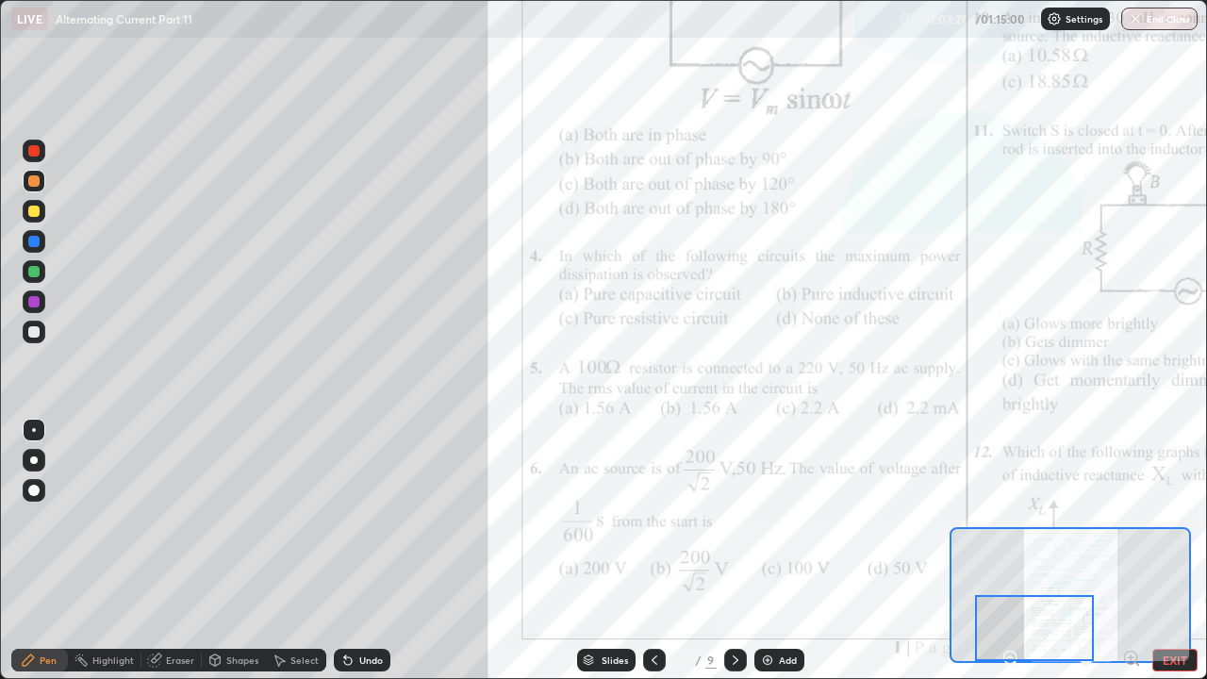
click at [1022, 519] on div at bounding box center [1034, 628] width 119 height 66
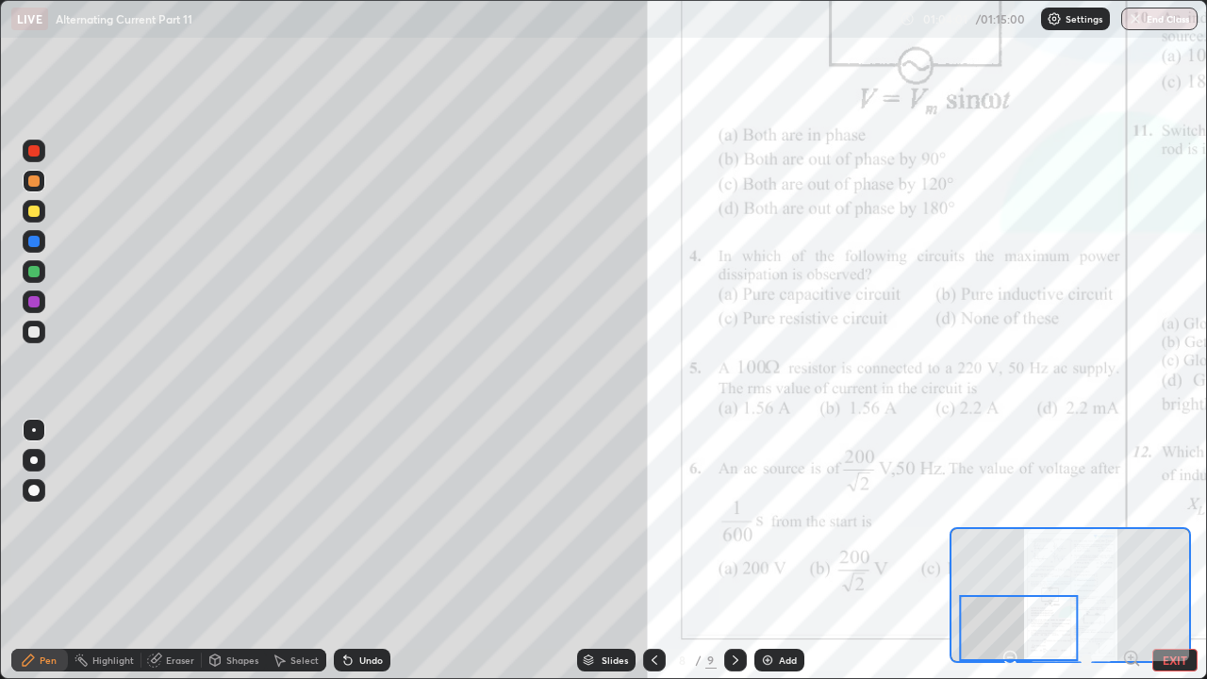
click at [177, 519] on div "Eraser" at bounding box center [180, 659] width 28 height 9
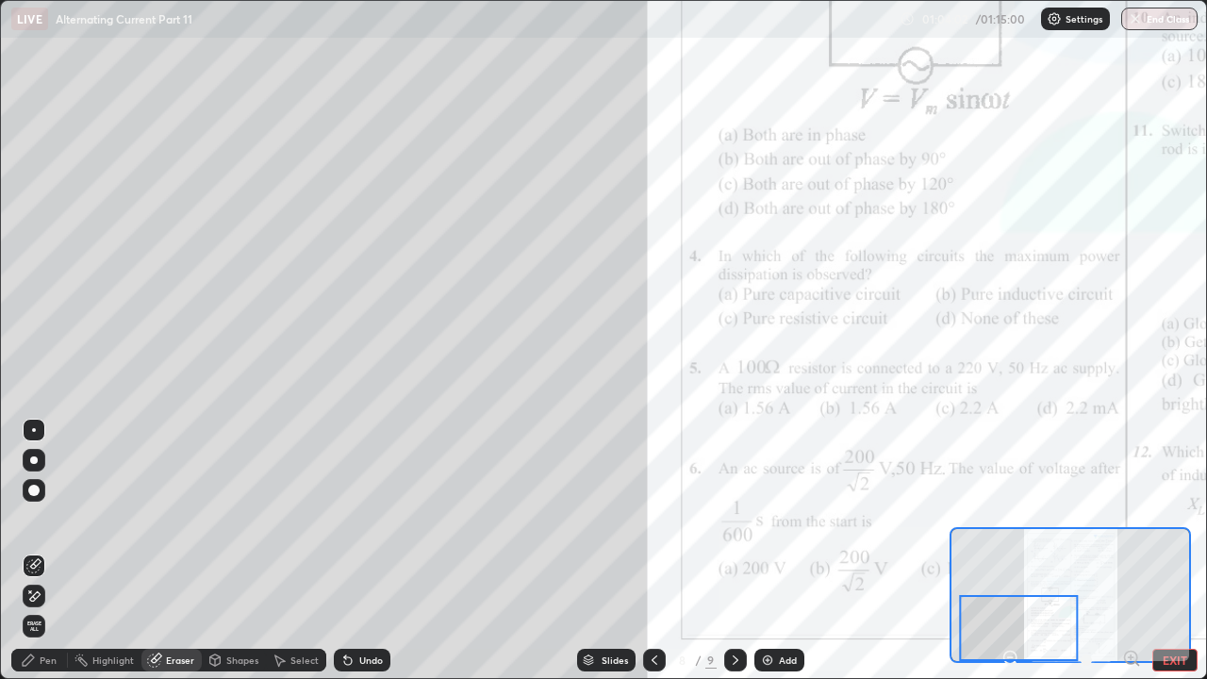
click at [41, 489] on div at bounding box center [34, 490] width 23 height 23
click at [45, 519] on div "Pen" at bounding box center [48, 659] width 17 height 9
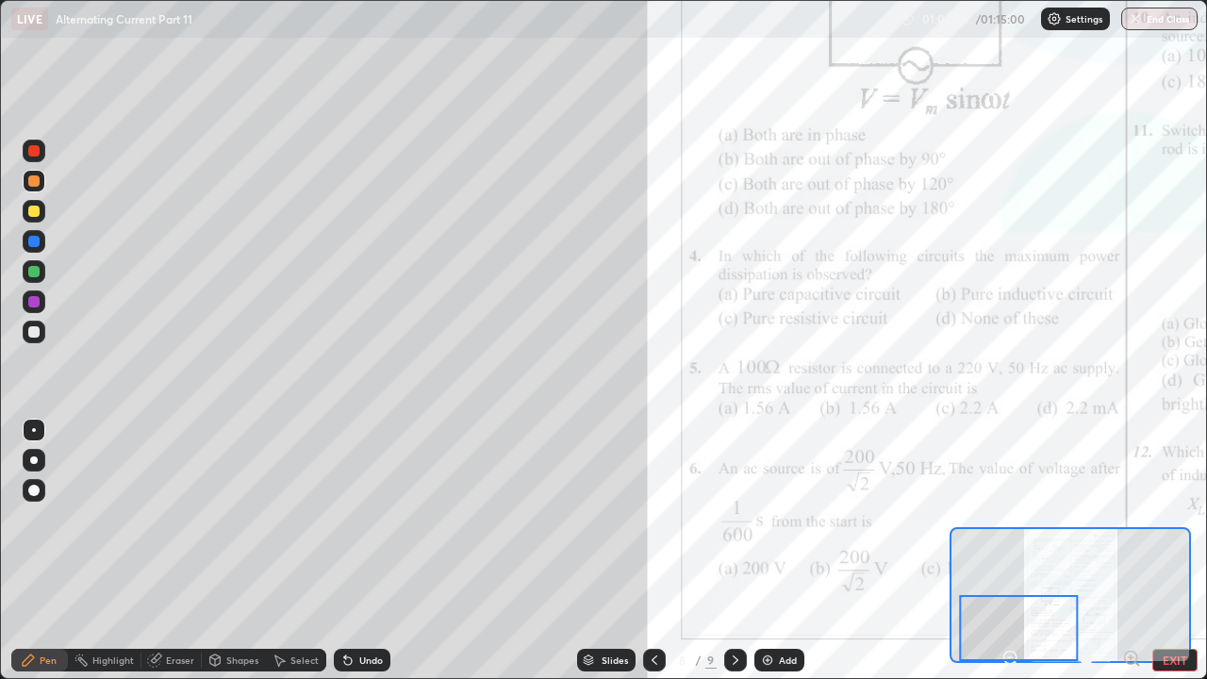
click at [32, 329] on div at bounding box center [33, 331] width 11 height 11
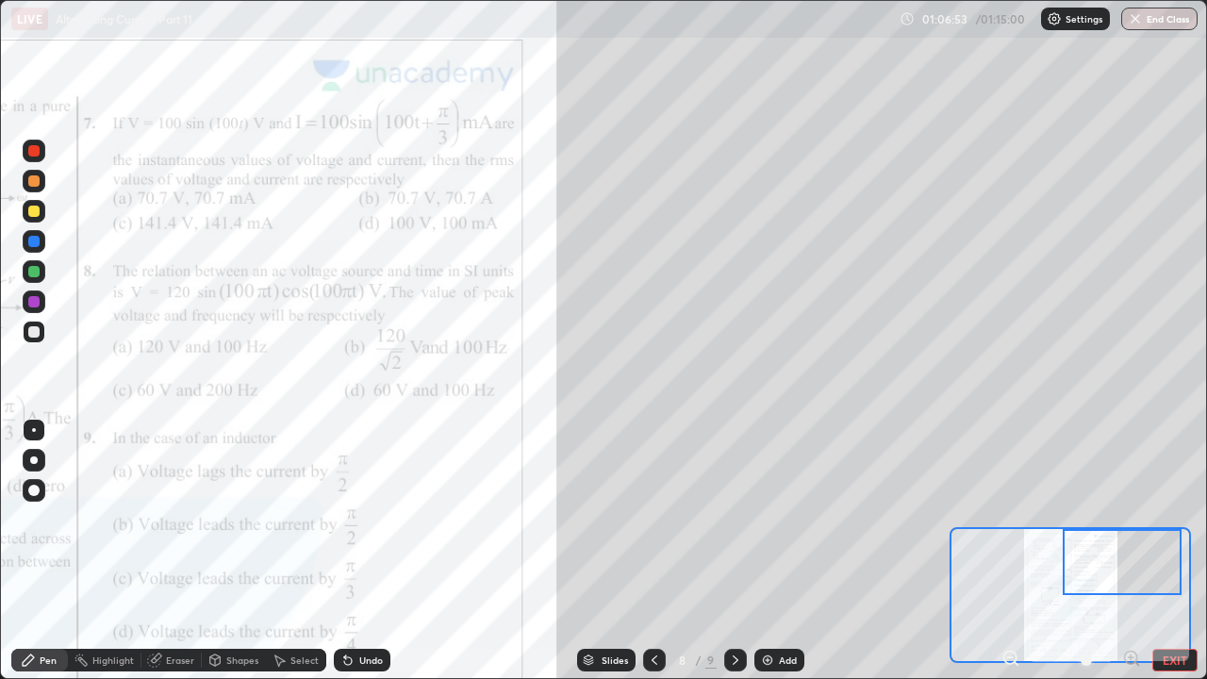
click at [38, 181] on div at bounding box center [33, 180] width 11 height 11
click at [375, 519] on div "Undo" at bounding box center [371, 659] width 24 height 9
click at [366, 519] on div "Undo" at bounding box center [362, 660] width 57 height 23
click at [365, 519] on div "Undo" at bounding box center [362, 660] width 57 height 23
click at [366, 519] on div "Undo" at bounding box center [371, 659] width 24 height 9
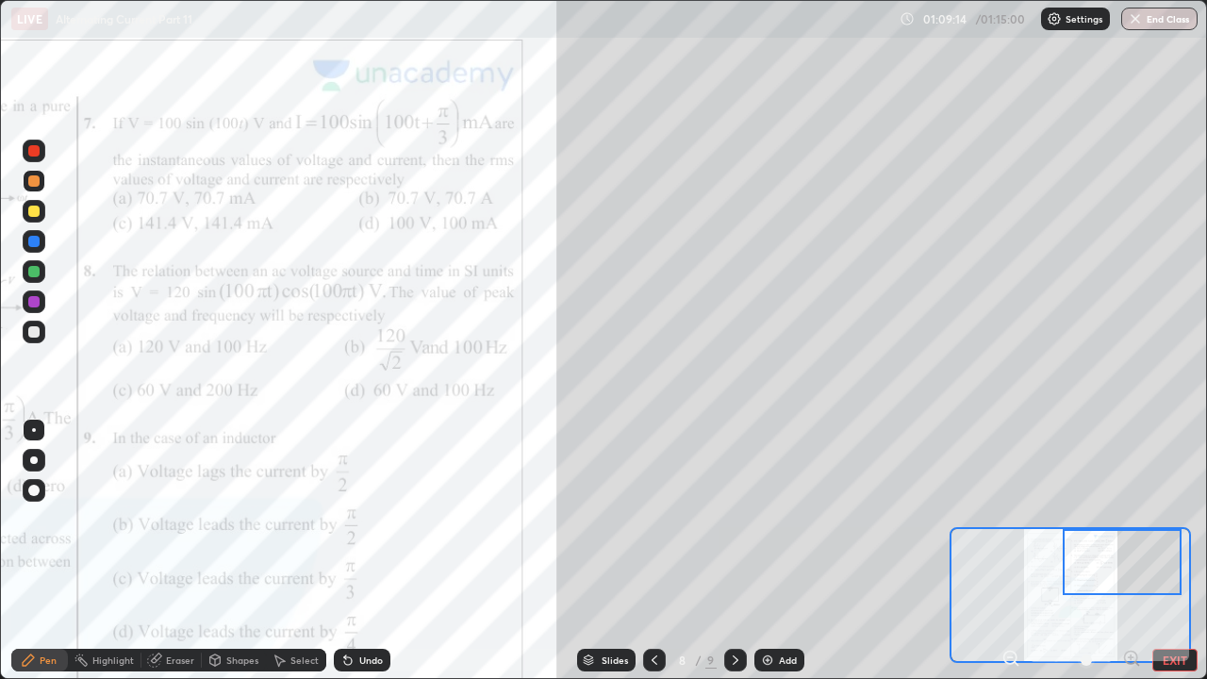
click at [378, 519] on div "Undo" at bounding box center [371, 659] width 24 height 9
click at [375, 519] on div "Undo" at bounding box center [371, 659] width 24 height 9
click at [1155, 22] on button "End Class" at bounding box center [1160, 19] width 75 height 23
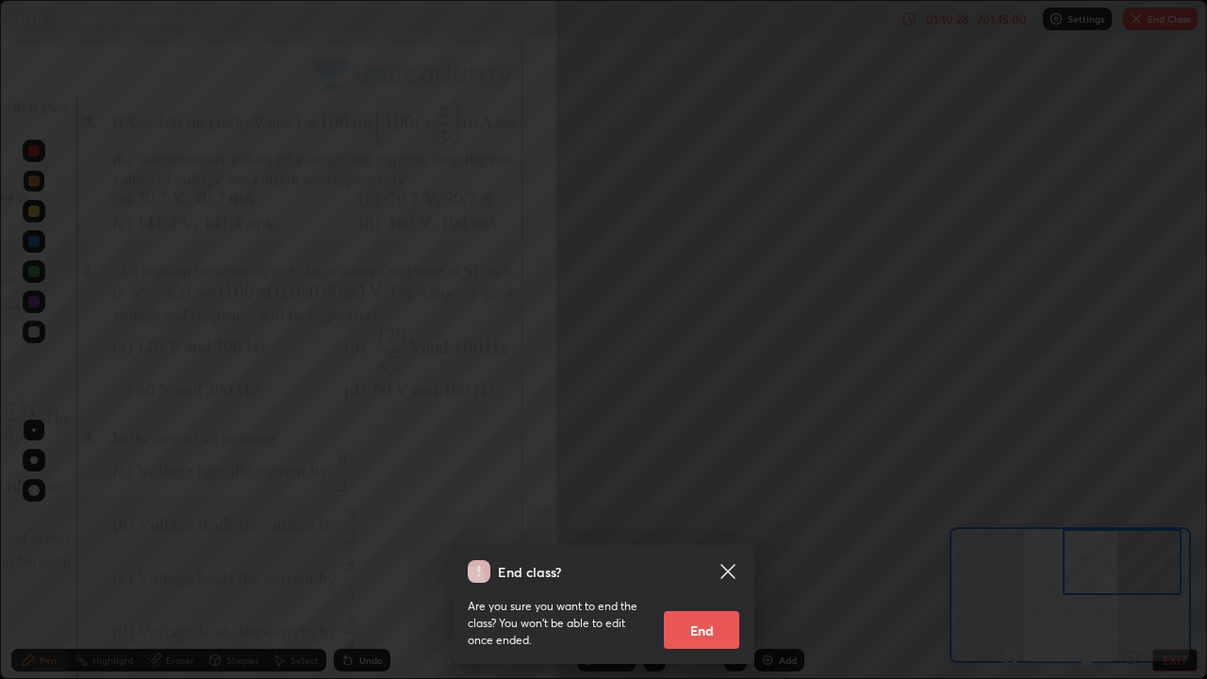
click at [719, 519] on button "End" at bounding box center [701, 630] width 75 height 38
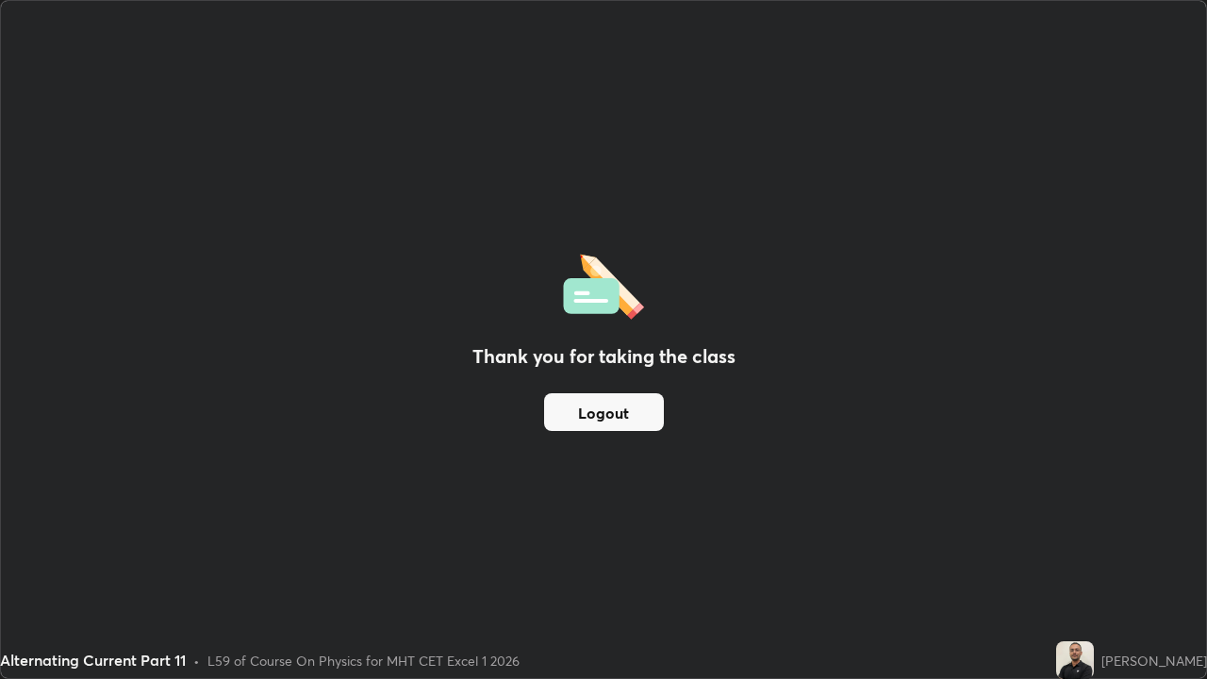
click at [912, 356] on div "Thank you for taking the class Logout" at bounding box center [603, 339] width 1205 height 677
